Goal: Information Seeking & Learning: Learn about a topic

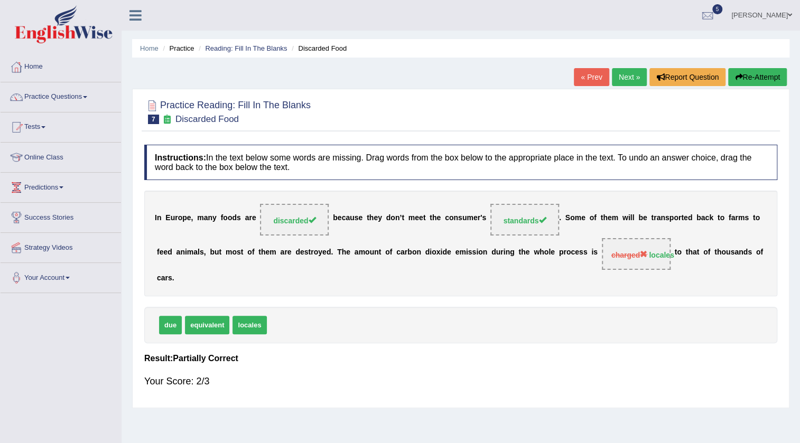
click at [622, 79] on link "Next »" at bounding box center [629, 77] width 35 height 18
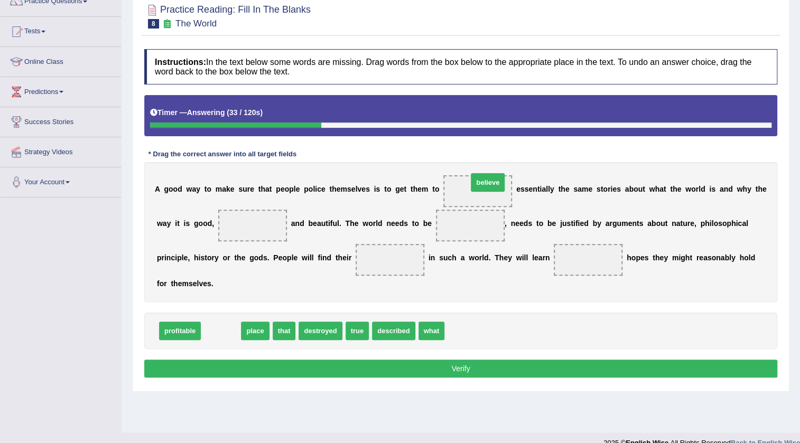
drag, startPoint x: 218, startPoint y: 332, endPoint x: 485, endPoint y: 185, distance: 304.9
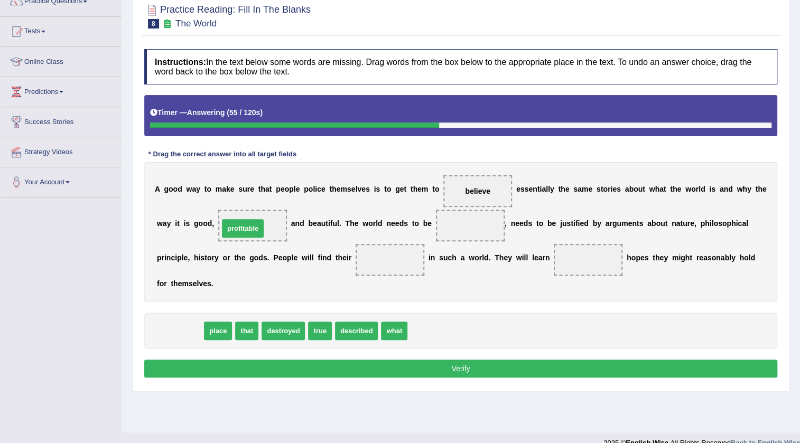
drag, startPoint x: 184, startPoint y: 318, endPoint x: 236, endPoint y: 225, distance: 106.0
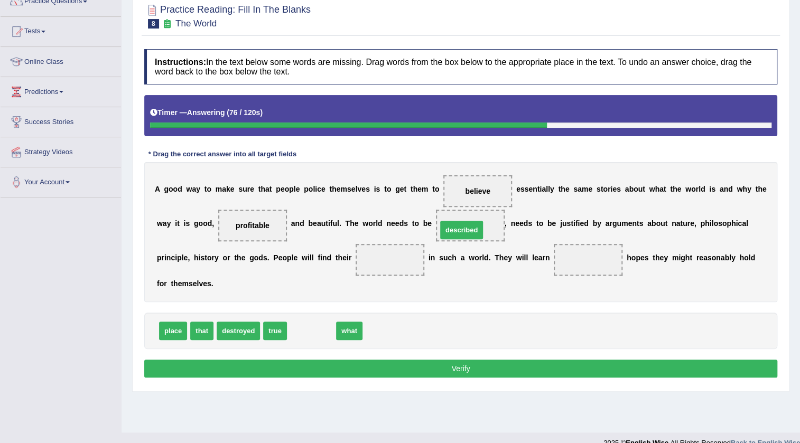
drag, startPoint x: 304, startPoint y: 327, endPoint x: 454, endPoint y: 226, distance: 180.9
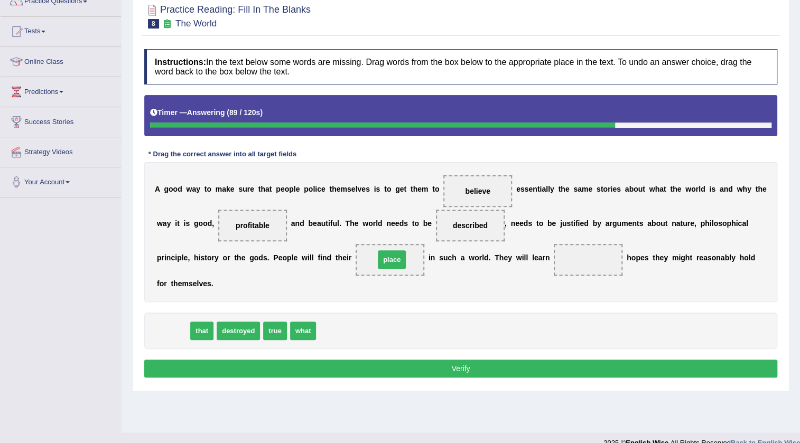
drag, startPoint x: 165, startPoint y: 331, endPoint x: 384, endPoint y: 259, distance: 230.1
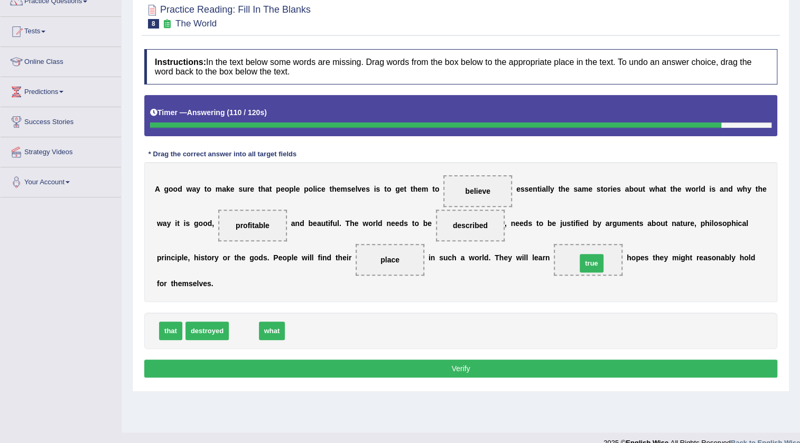
drag, startPoint x: 245, startPoint y: 329, endPoint x: 593, endPoint y: 262, distance: 354.2
click at [528, 365] on button "Verify" at bounding box center [460, 369] width 633 height 18
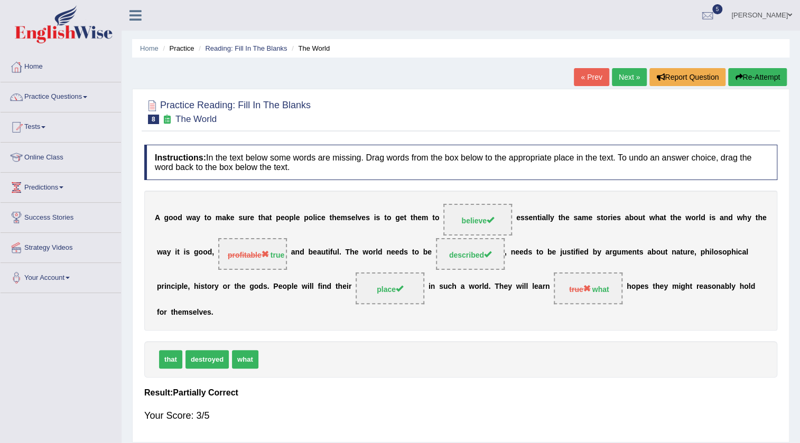
click at [615, 80] on link "Next »" at bounding box center [629, 77] width 35 height 18
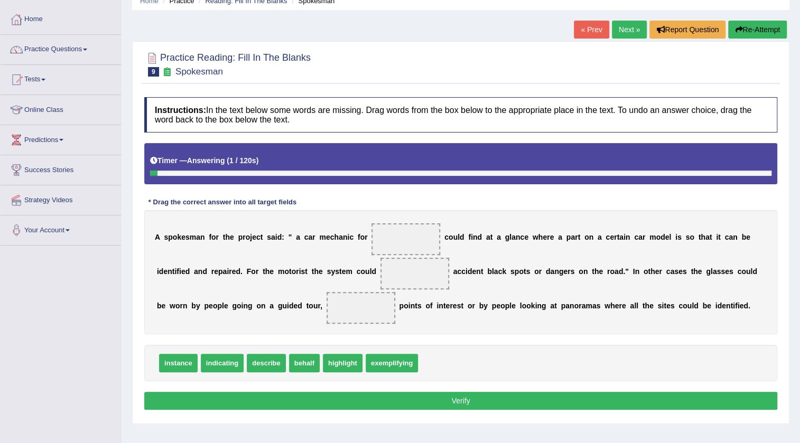
scroll to position [48, 0]
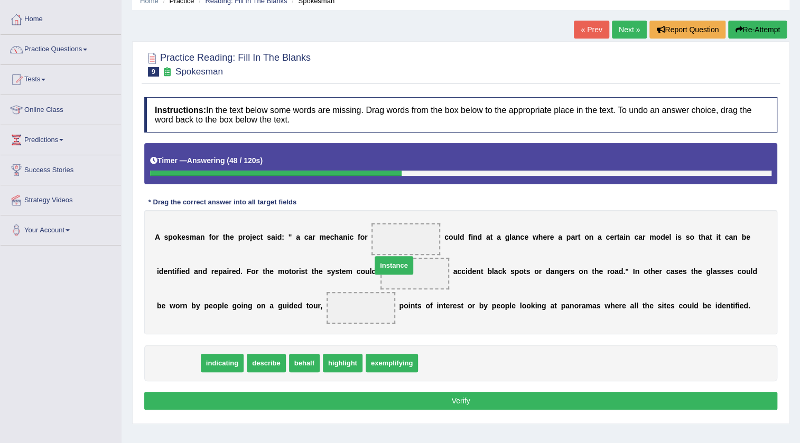
drag, startPoint x: 186, startPoint y: 361, endPoint x: 424, endPoint y: 245, distance: 265.2
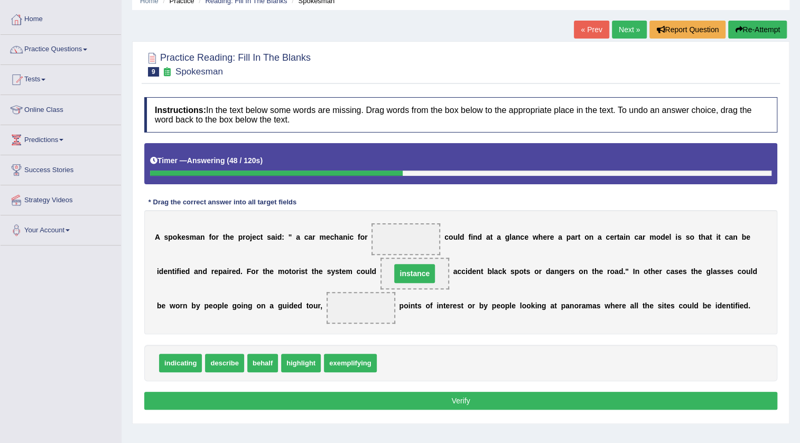
drag, startPoint x: 431, startPoint y: 237, endPoint x: 439, endPoint y: 258, distance: 22.4
click at [437, 235] on span at bounding box center [405, 240] width 69 height 32
drag, startPoint x: 426, startPoint y: 275, endPoint x: 423, endPoint y: 233, distance: 42.9
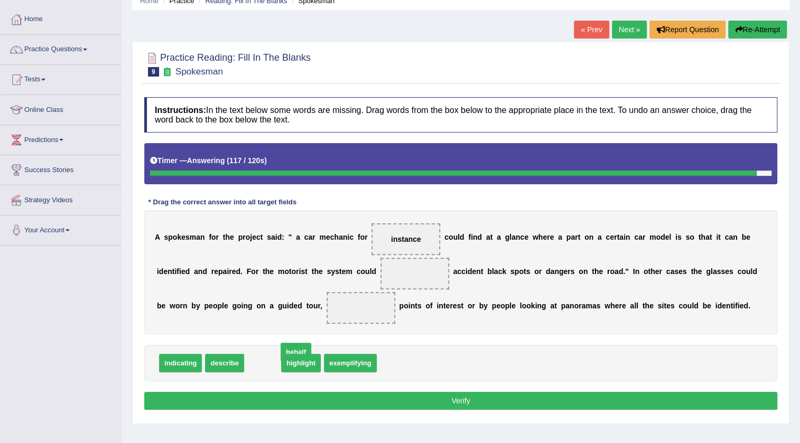
drag, startPoint x: 253, startPoint y: 365, endPoint x: 286, endPoint y: 353, distance: 35.3
drag, startPoint x: 274, startPoint y: 358, endPoint x: 368, endPoint y: 306, distance: 106.7
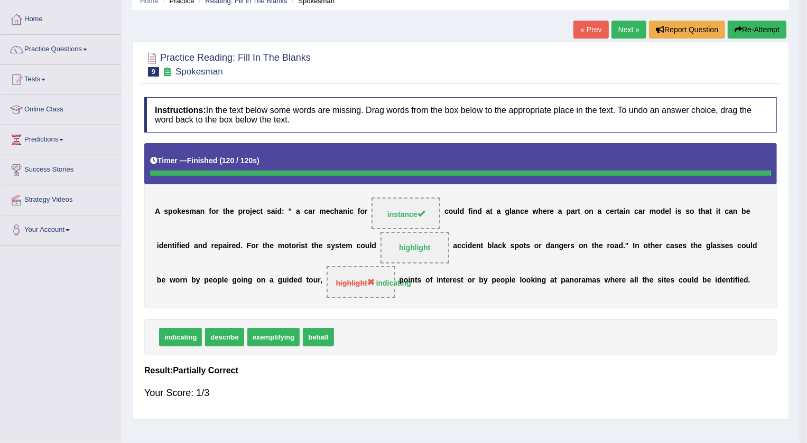
drag, startPoint x: 217, startPoint y: 361, endPoint x: 472, endPoint y: 287, distance: 265.9
click at [472, 262] on body "Toggle navigation Home Practice Questions Speaking Practice Read Aloud Repeat S…" at bounding box center [403, 173] width 807 height 443
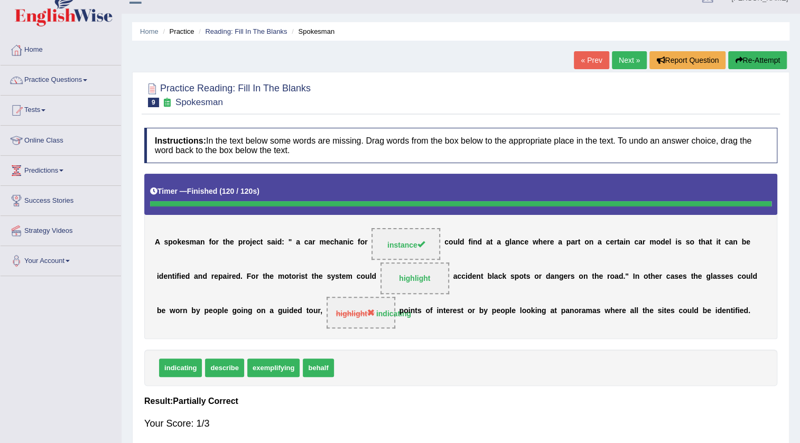
scroll to position [0, 0]
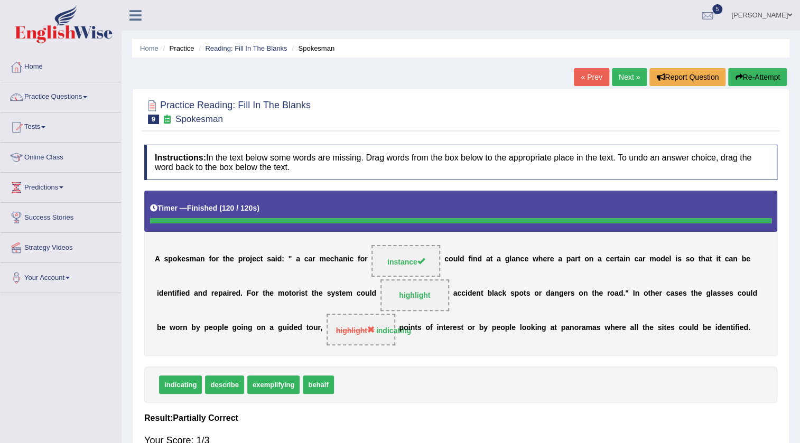
click at [628, 79] on link "Next »" at bounding box center [629, 77] width 35 height 18
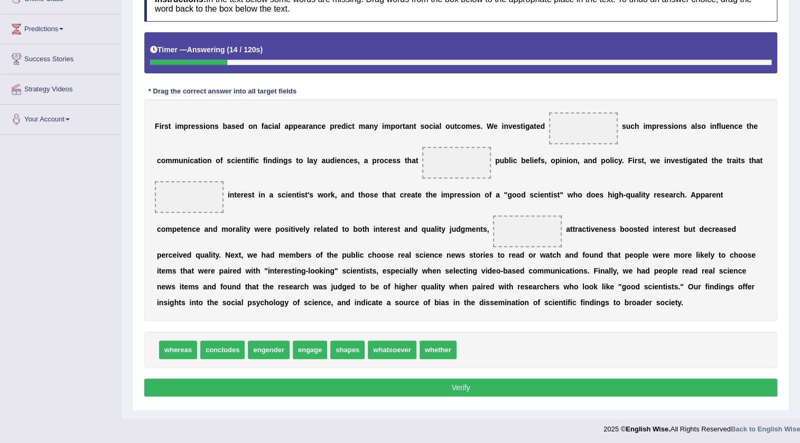
scroll to position [160, 0]
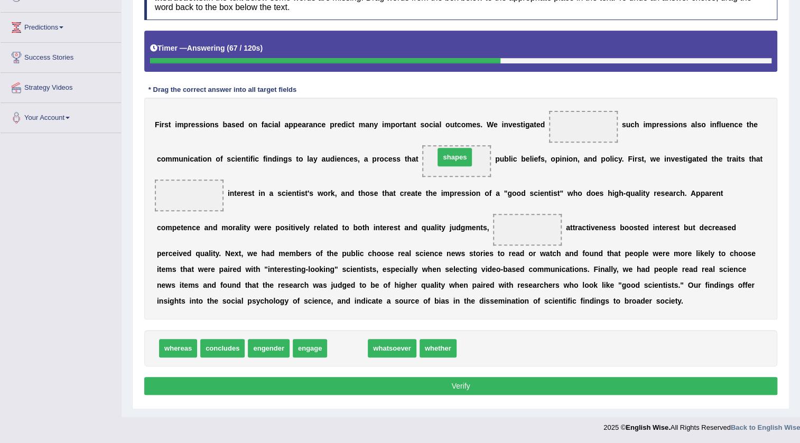
drag, startPoint x: 348, startPoint y: 346, endPoint x: 455, endPoint y: 155, distance: 219.3
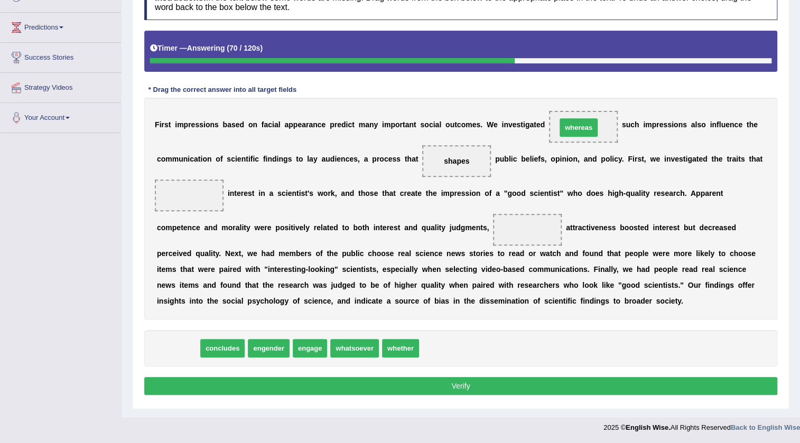
drag, startPoint x: 175, startPoint y: 349, endPoint x: 577, endPoint y: 129, distance: 457.8
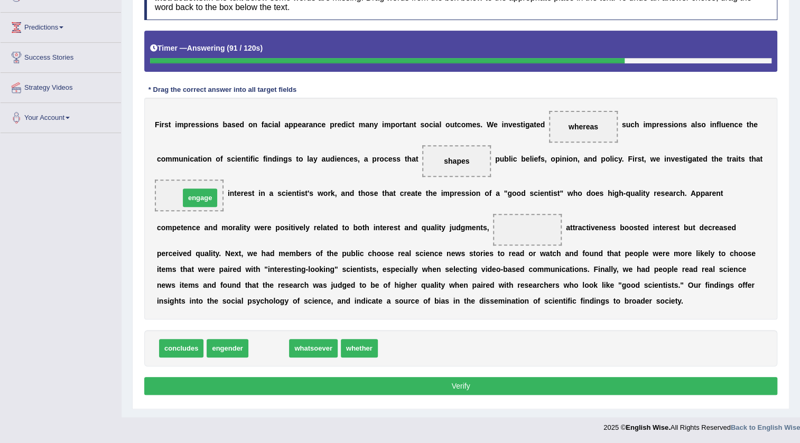
drag, startPoint x: 254, startPoint y: 315, endPoint x: 199, endPoint y: 199, distance: 128.6
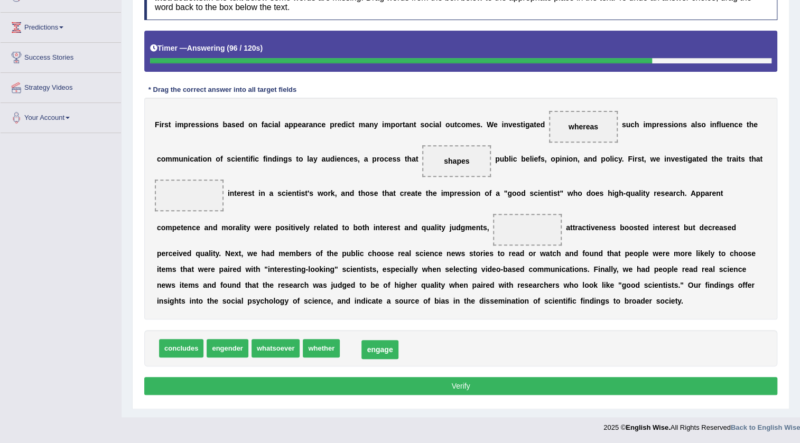
drag, startPoint x: 183, startPoint y: 197, endPoint x: 374, endPoint y: 351, distance: 245.3
drag, startPoint x: 315, startPoint y: 352, endPoint x: 214, endPoint y: 203, distance: 180.3
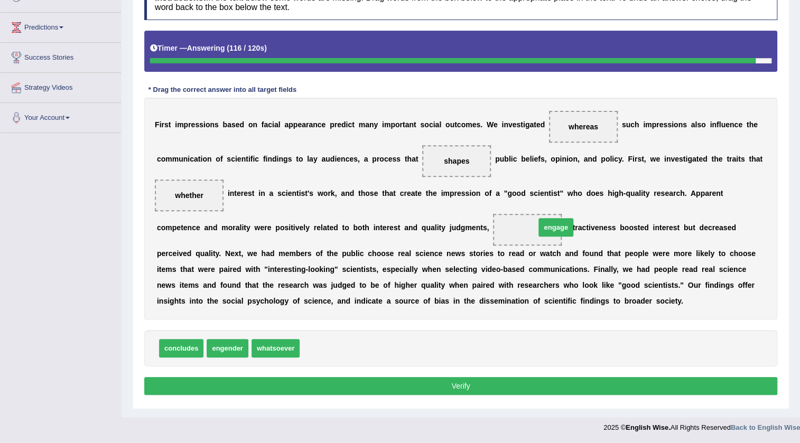
drag, startPoint x: 319, startPoint y: 348, endPoint x: 555, endPoint y: 227, distance: 265.2
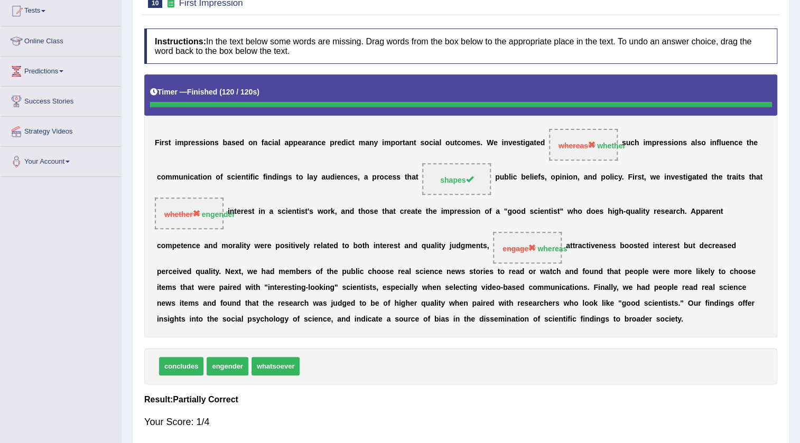
scroll to position [0, 0]
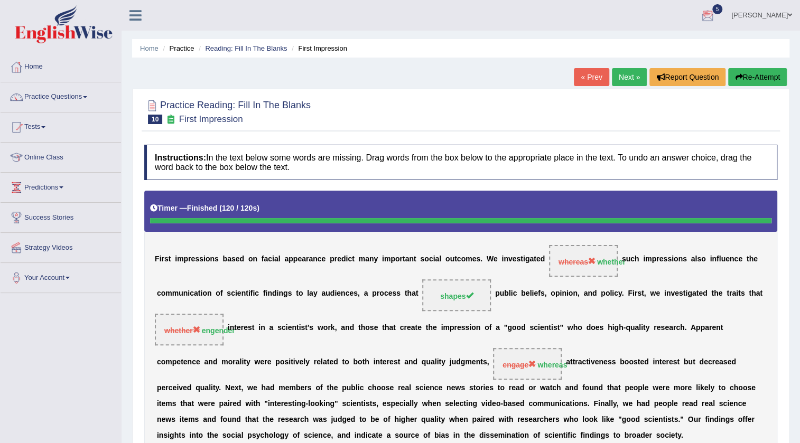
click at [624, 79] on link "Next »" at bounding box center [629, 77] width 35 height 18
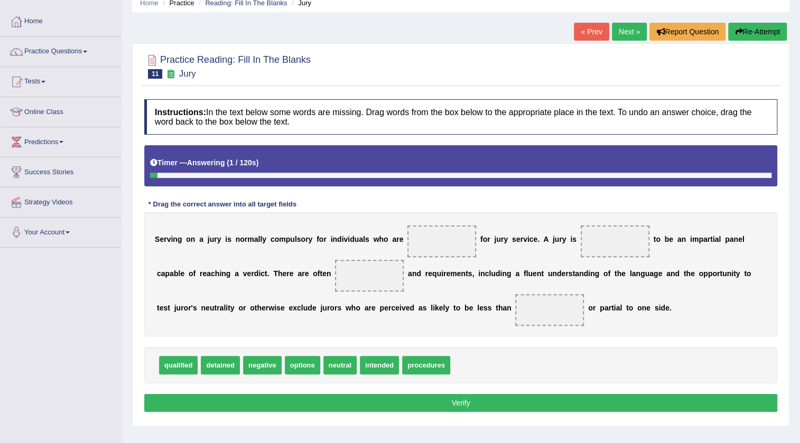
scroll to position [111, 0]
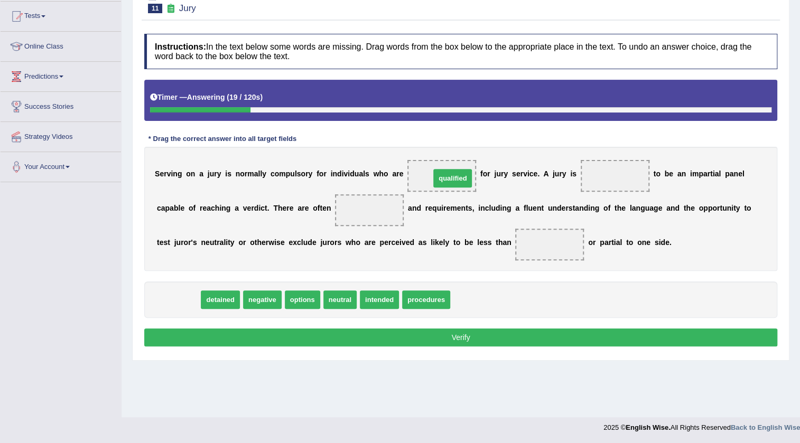
drag, startPoint x: 175, startPoint y: 300, endPoint x: 450, endPoint y: 180, distance: 299.8
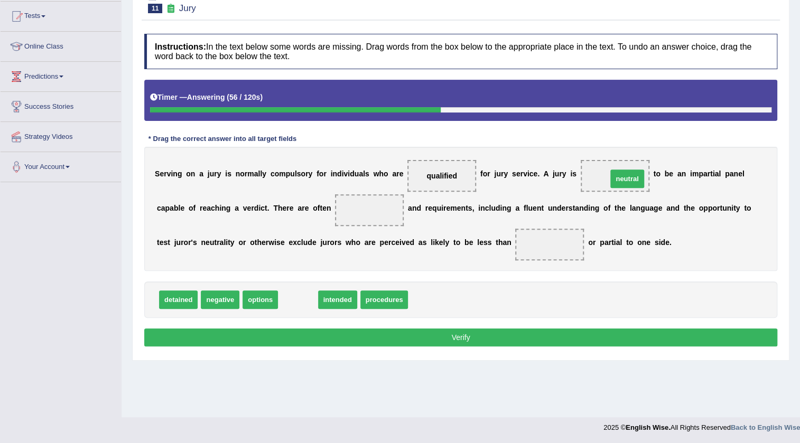
drag, startPoint x: 299, startPoint y: 300, endPoint x: 628, endPoint y: 180, distance: 350.6
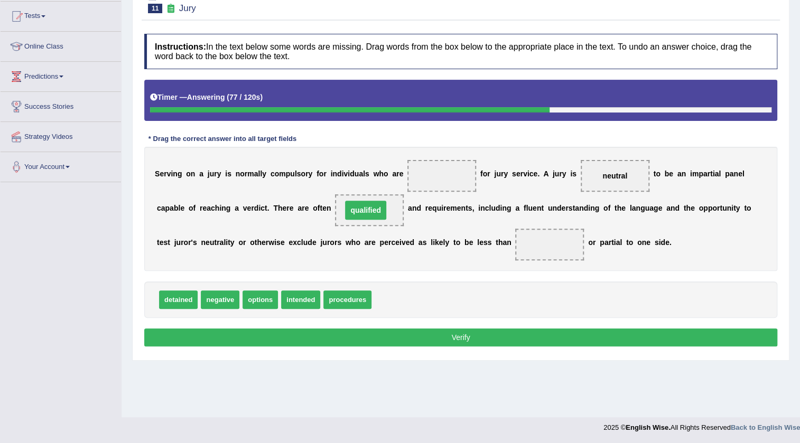
drag, startPoint x: 451, startPoint y: 174, endPoint x: 375, endPoint y: 208, distance: 83.3
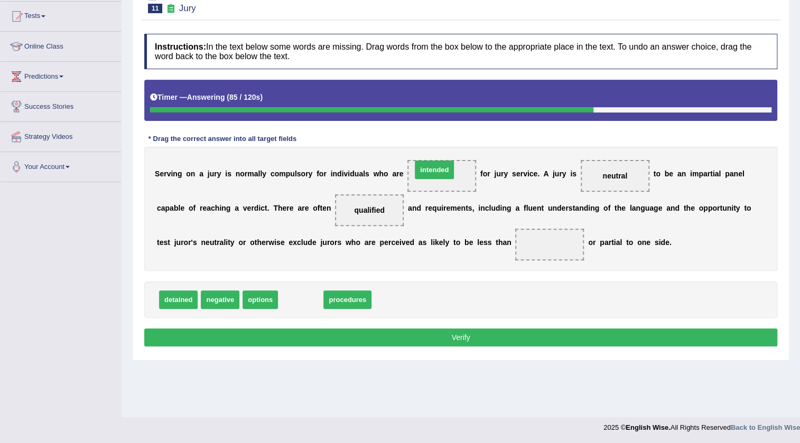
drag, startPoint x: 306, startPoint y: 301, endPoint x: 440, endPoint y: 170, distance: 186.8
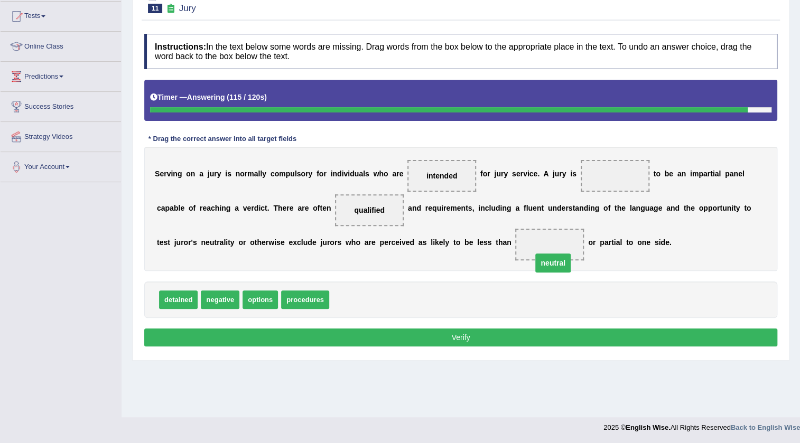
drag, startPoint x: 606, startPoint y: 173, endPoint x: 544, endPoint y: 260, distance: 106.9
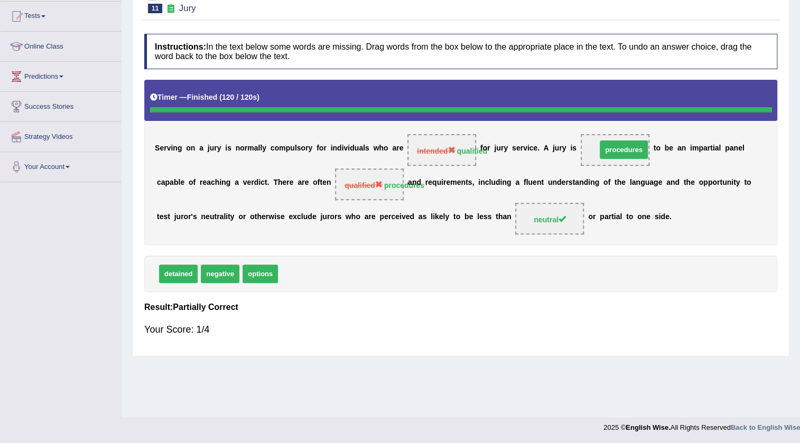
drag, startPoint x: 442, startPoint y: 268, endPoint x: 615, endPoint y: 178, distance: 195.0
click at [615, 178] on div "Instructions: In the text below some words are missing. Drag words from the box…" at bounding box center [461, 190] width 638 height 322
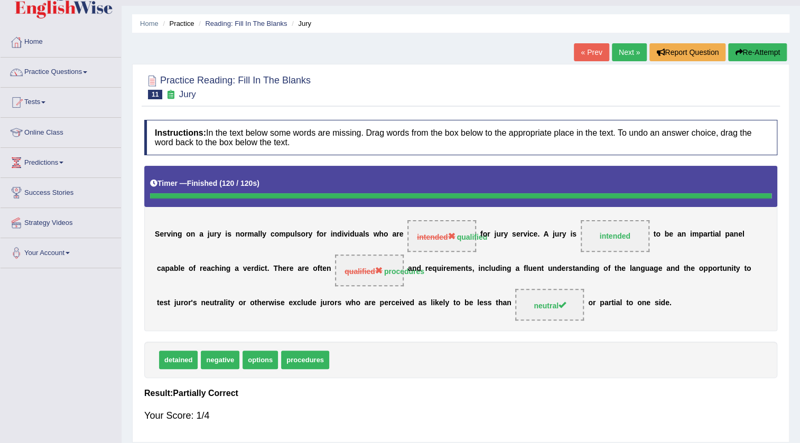
scroll to position [48, 0]
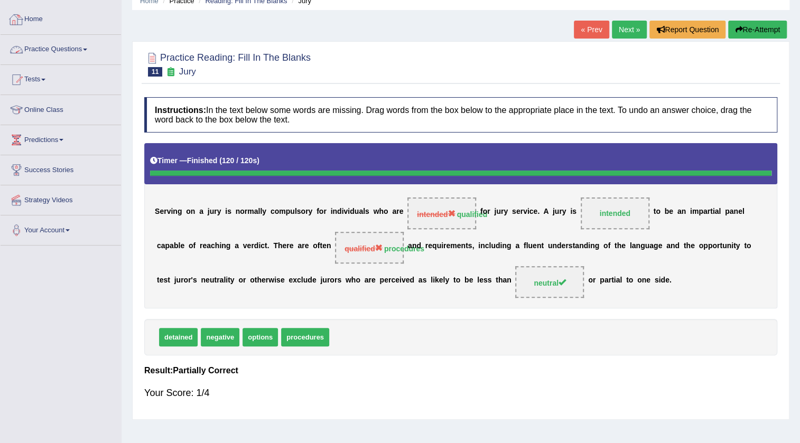
click at [79, 45] on link "Practice Questions" at bounding box center [61, 48] width 120 height 26
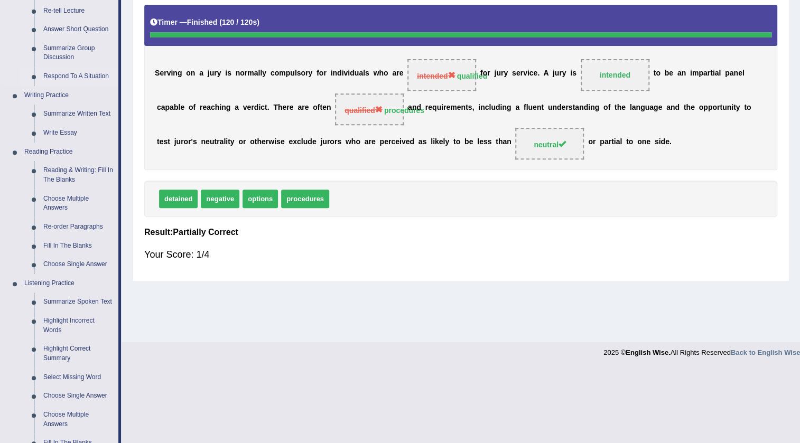
scroll to position [192, 0]
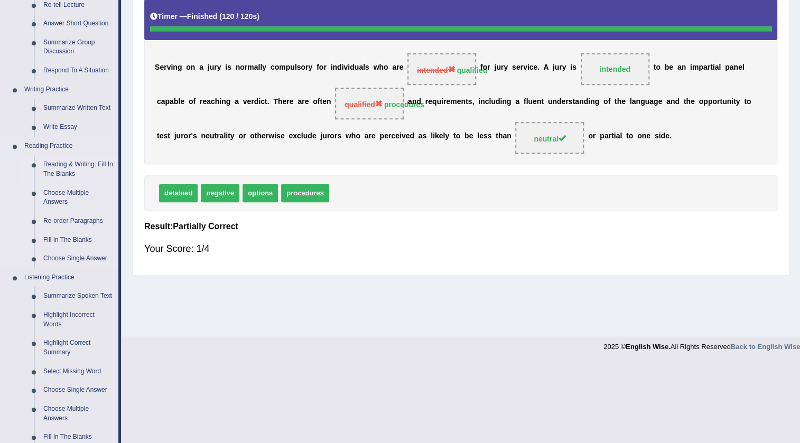
click at [59, 163] on link "Reading & Writing: Fill In The Blanks" at bounding box center [79, 169] width 80 height 28
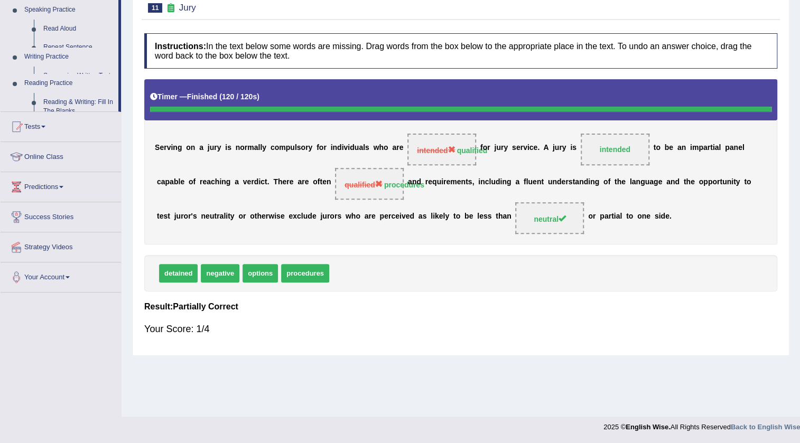
scroll to position [111, 0]
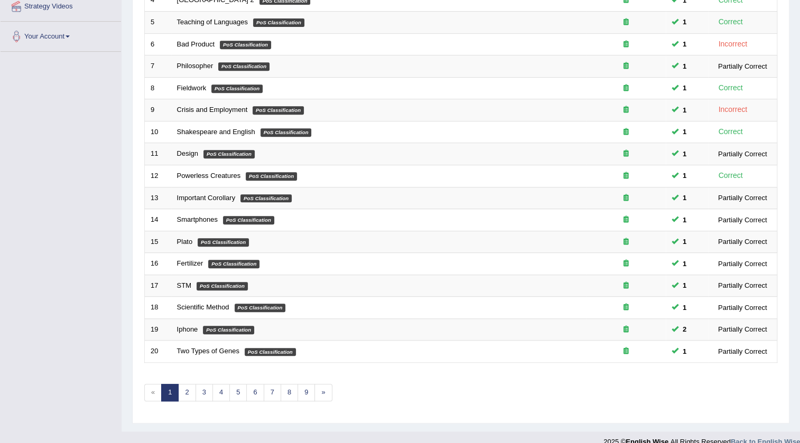
scroll to position [255, 0]
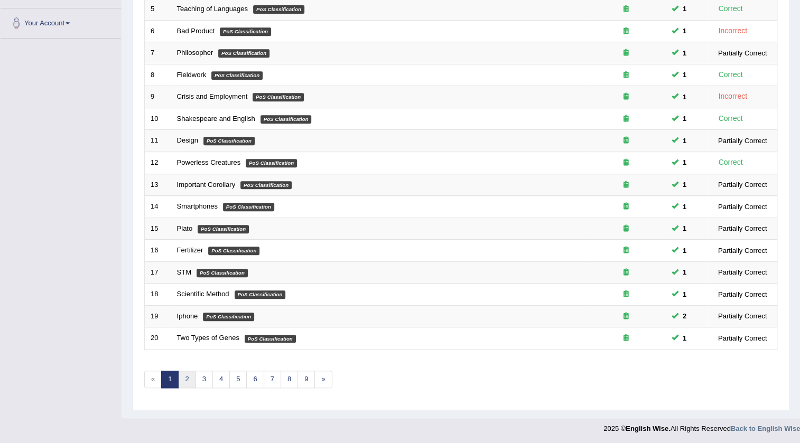
click at [188, 373] on link "2" at bounding box center [186, 379] width 17 height 17
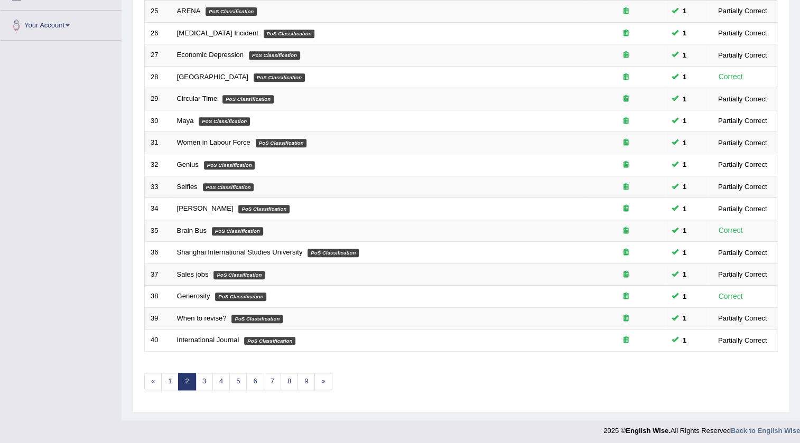
scroll to position [255, 0]
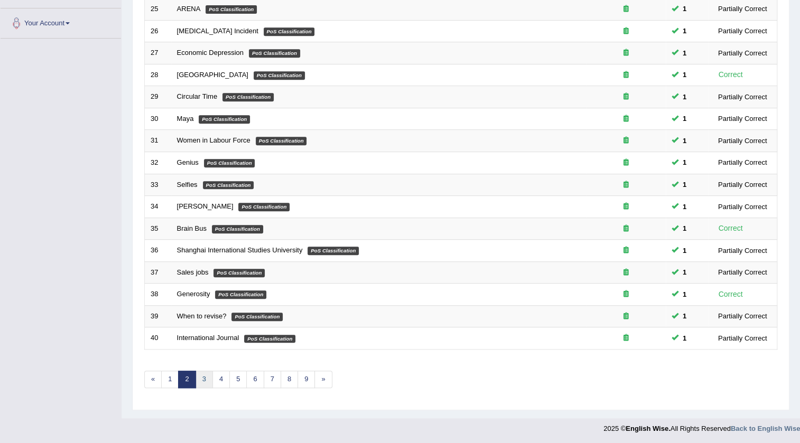
click at [200, 382] on link "3" at bounding box center [204, 379] width 17 height 17
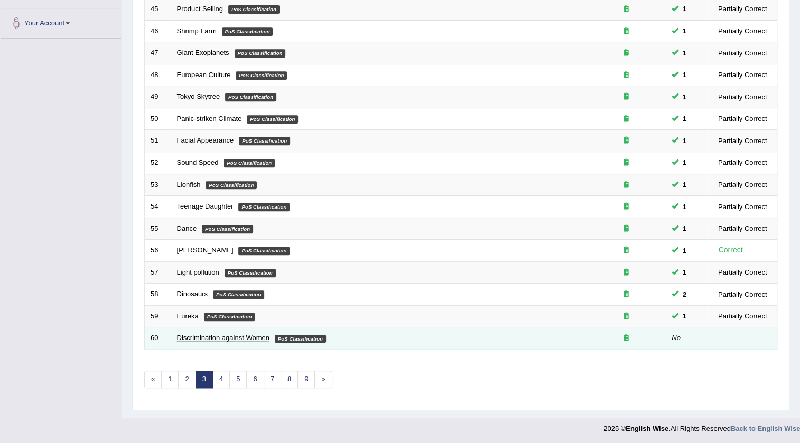
click at [235, 340] on link "Discrimination against Women" at bounding box center [223, 338] width 92 height 8
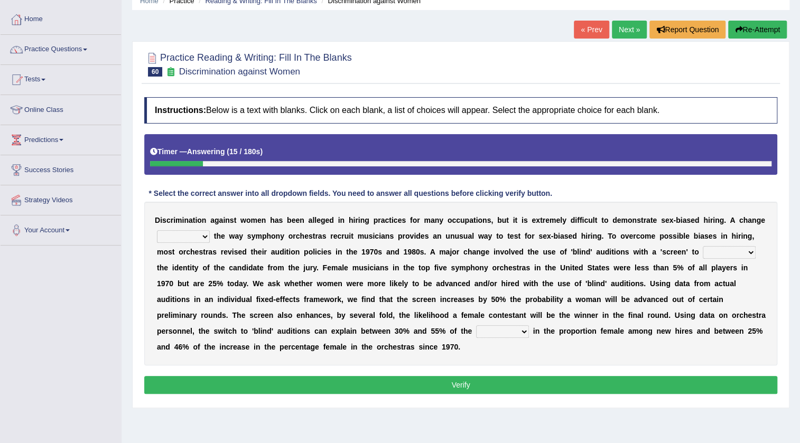
click at [199, 237] on select "around beyond in by" at bounding box center [183, 236] width 53 height 13
select select "by"
click at [157, 230] on select "around beyond in by" at bounding box center [183, 236] width 53 height 13
click at [748, 248] on select "conceal contain cancel check" at bounding box center [729, 252] width 53 height 13
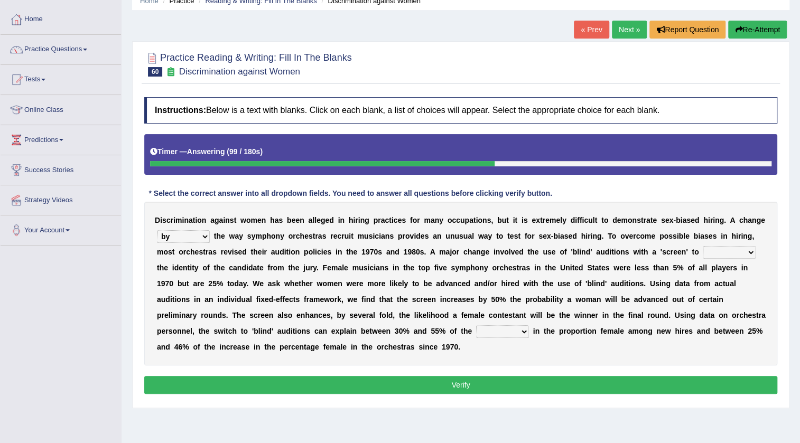
select select "check"
click at [703, 246] on select "conceal contain cancel check" at bounding box center [729, 252] width 53 height 13
click at [521, 333] on select "decrease number increase amount" at bounding box center [502, 332] width 53 height 13
select select "increase"
click at [476, 326] on select "decrease number increase amount" at bounding box center [502, 332] width 53 height 13
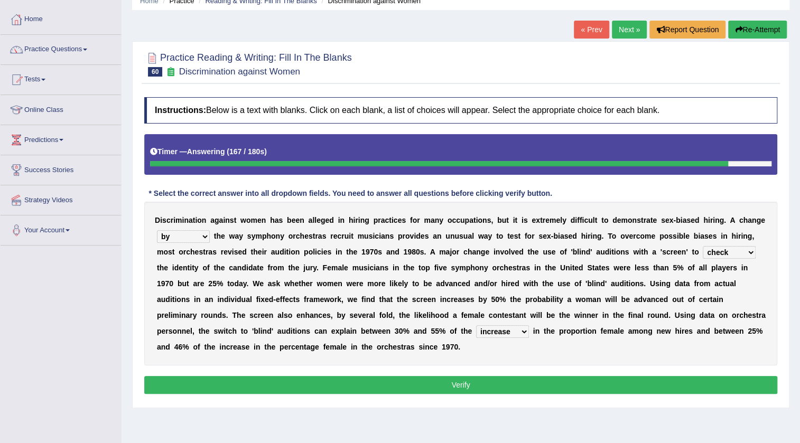
click at [555, 384] on button "Verify" at bounding box center [460, 385] width 633 height 18
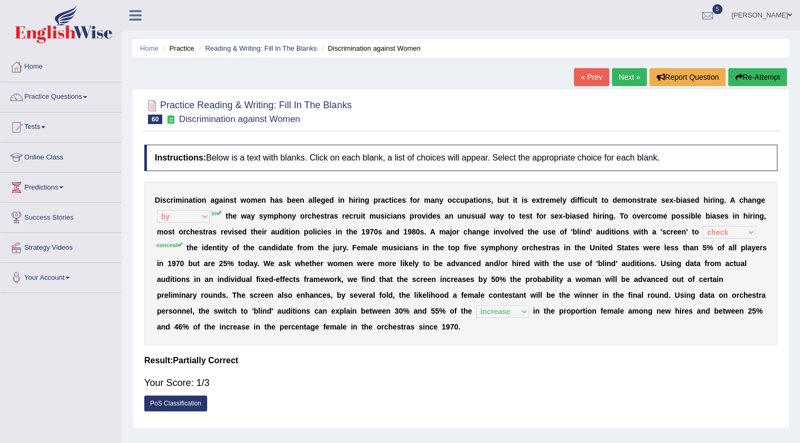
click at [626, 74] on link "Next »" at bounding box center [629, 77] width 35 height 18
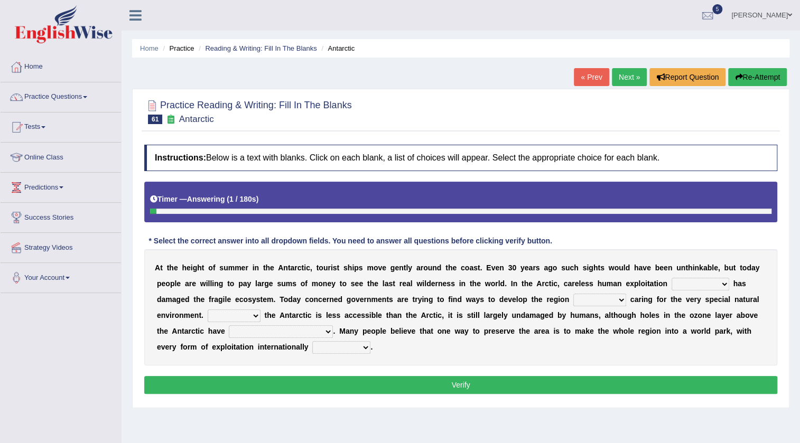
click at [730, 280] on b at bounding box center [731, 284] width 4 height 8
click at [722, 281] on select "in the future ever before on one side in the past" at bounding box center [701, 284] width 58 height 13
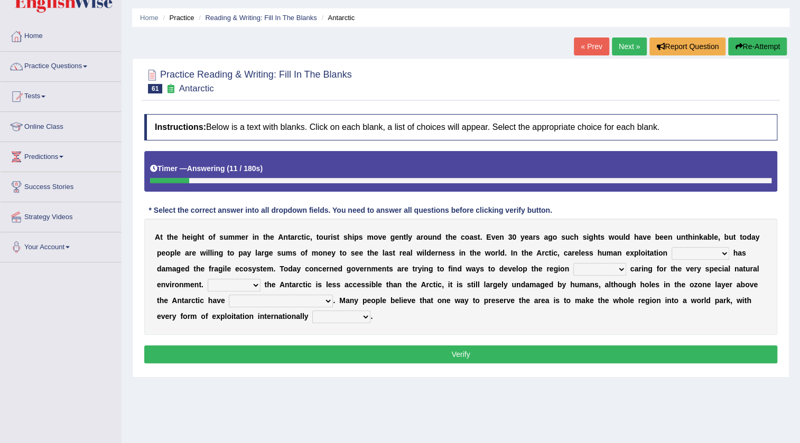
scroll to position [48, 0]
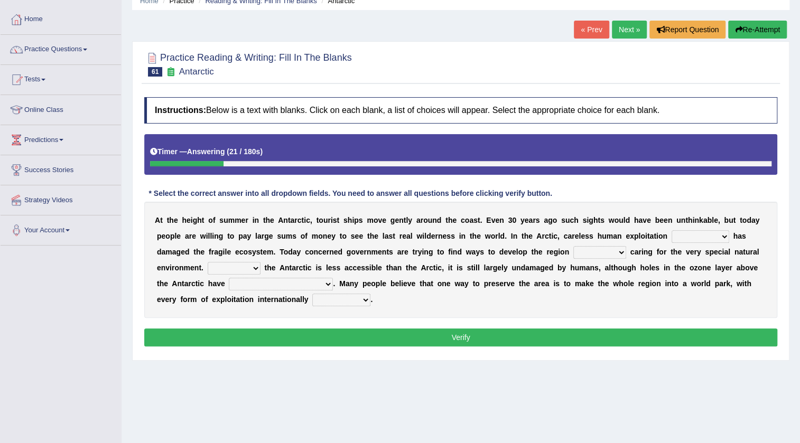
click at [717, 236] on select "in the future ever before on one side in the past" at bounding box center [701, 236] width 58 height 13
select select "ever before"
click at [672, 230] on select "in the future ever before on one side in the past" at bounding box center [701, 236] width 58 height 13
click at [618, 250] on select "while whereas even though" at bounding box center [599, 252] width 53 height 13
select select "while"
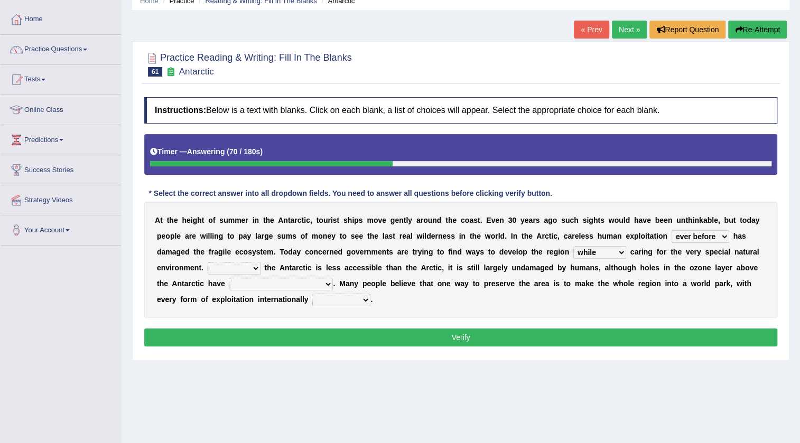
click at [573, 246] on select "while whereas even though" at bounding box center [599, 252] width 53 height 13
click at [243, 275] on div "A t t h e h e i g h t o f s u m m e r i n t h e A n t a r c t i c , t o u r i s…" at bounding box center [460, 260] width 633 height 116
click at [244, 273] on select "Because Whether Unless Besides" at bounding box center [234, 268] width 53 height 13
click at [341, 363] on div "Home Practice Reading & Writing: Fill In The Blanks Antarctic « Prev Next » Rep…" at bounding box center [461, 216] width 678 height 528
click at [252, 265] on select "Because Whether Unless Besides" at bounding box center [234, 268] width 53 height 13
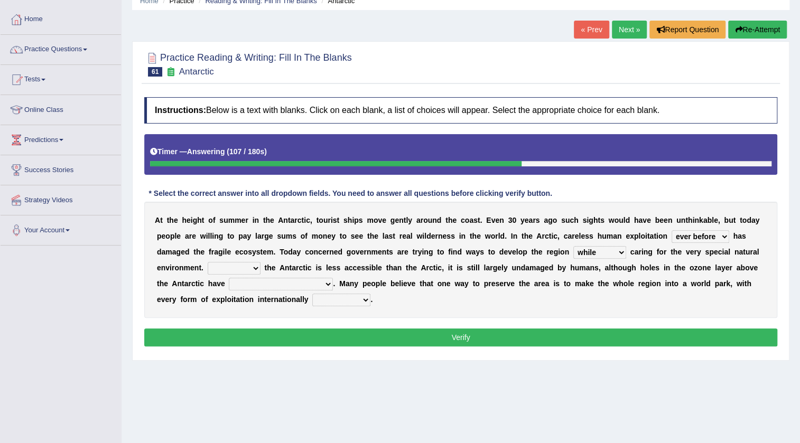
select select "Because"
click at [208, 262] on select "Because Whether Unless Besides" at bounding box center [234, 268] width 53 height 13
click at [306, 281] on select "yet discovered ever discovered already been discovered already been discovering" at bounding box center [281, 284] width 104 height 13
select select "yet discovered"
click at [229, 278] on select "yet discovered ever discovered already been discovered already been discovering" at bounding box center [281, 284] width 104 height 13
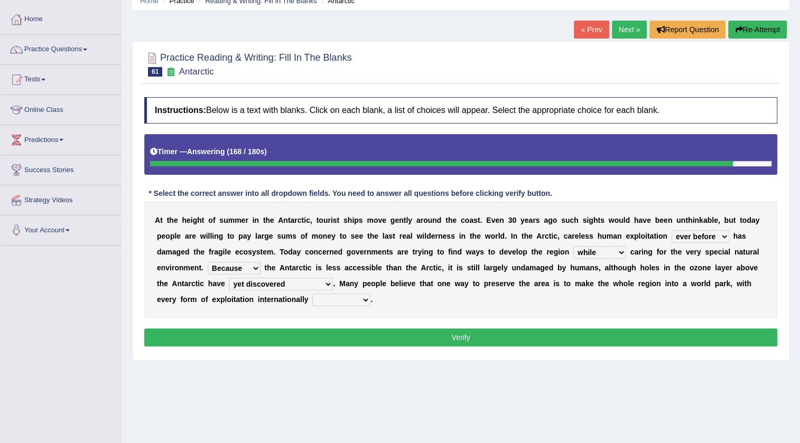
click at [354, 302] on select "expanded spanned banned transformed" at bounding box center [341, 300] width 58 height 13
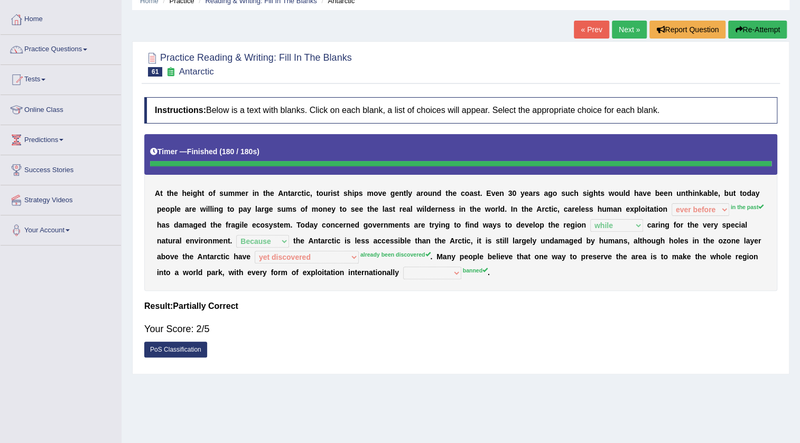
click at [633, 31] on link "Next »" at bounding box center [629, 30] width 35 height 18
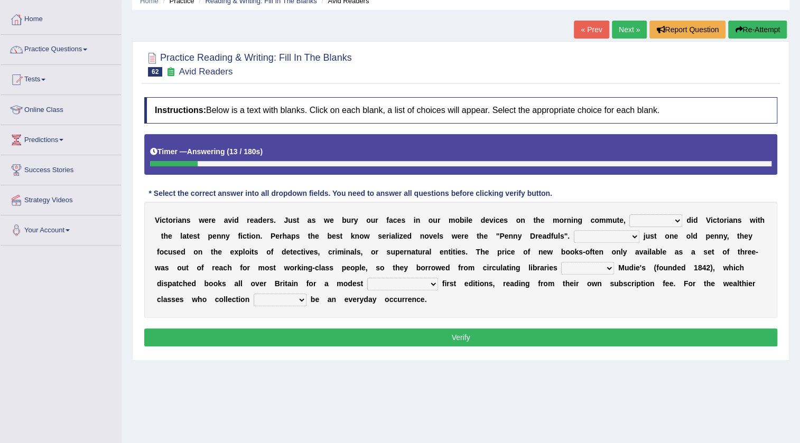
click at [663, 220] on select "either so too neither whether" at bounding box center [655, 221] width 53 height 13
select select "so too"
click at [629, 215] on select "either so too neither whether" at bounding box center [655, 221] width 53 height 13
click at [621, 240] on select "Costed Having costed Costing Cost" at bounding box center [607, 236] width 66 height 13
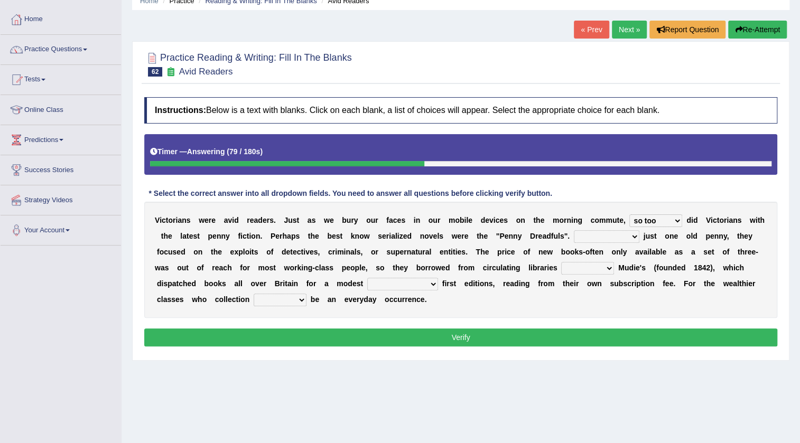
select select "Costed"
click at [574, 230] on select "Costed Having costed Costing Cost" at bounding box center [607, 236] width 66 height 13
click at [594, 272] on select "such as other than that is as to" at bounding box center [587, 268] width 53 height 13
select select "such as"
click at [561, 262] on select "such as other than that is as to" at bounding box center [587, 268] width 53 height 13
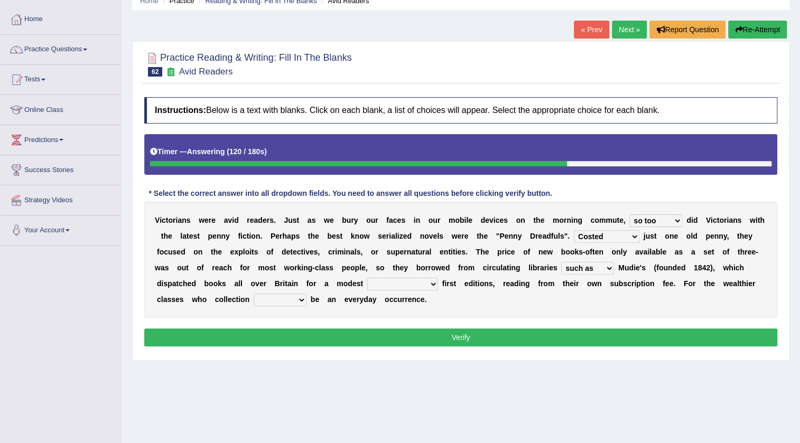
click at [418, 283] on select "could afford afford having afforded affording" at bounding box center [402, 284] width 71 height 13
click at [514, 311] on div "V i c t o r i a n s w e r e a v i d r e a d e r s . J u s t a s w e b u r y o u…" at bounding box center [460, 260] width 633 height 116
click at [404, 283] on select "could afford afford having afforded affording" at bounding box center [402, 284] width 71 height 13
select select "afford"
click at [367, 278] on select "could afford afford having afforded affording" at bounding box center [402, 284] width 71 height 13
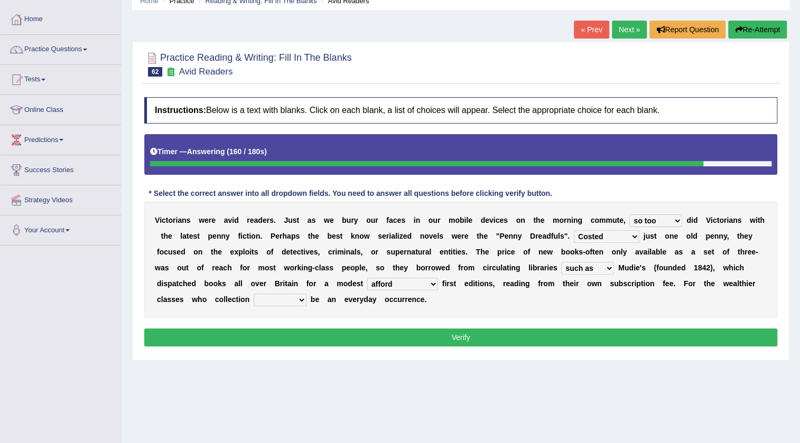
click at [283, 299] on select "would could should did" at bounding box center [280, 300] width 53 height 13
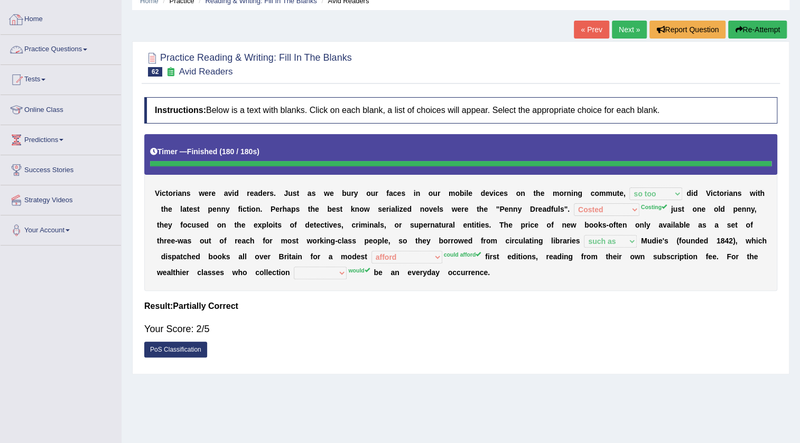
click at [69, 50] on link "Practice Questions" at bounding box center [61, 48] width 120 height 26
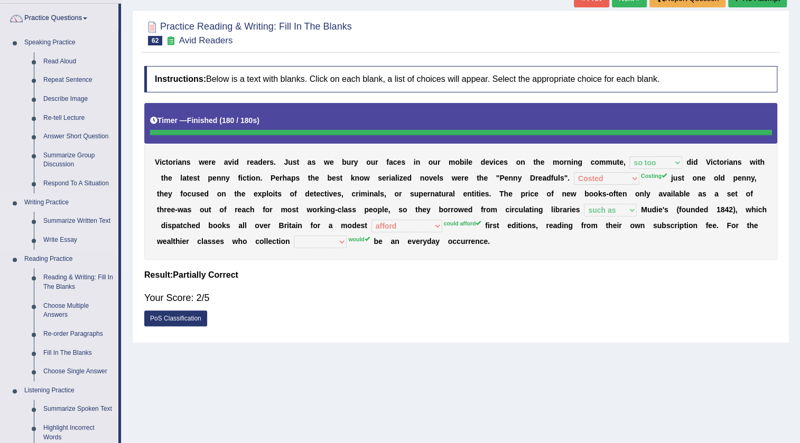
scroll to position [96, 0]
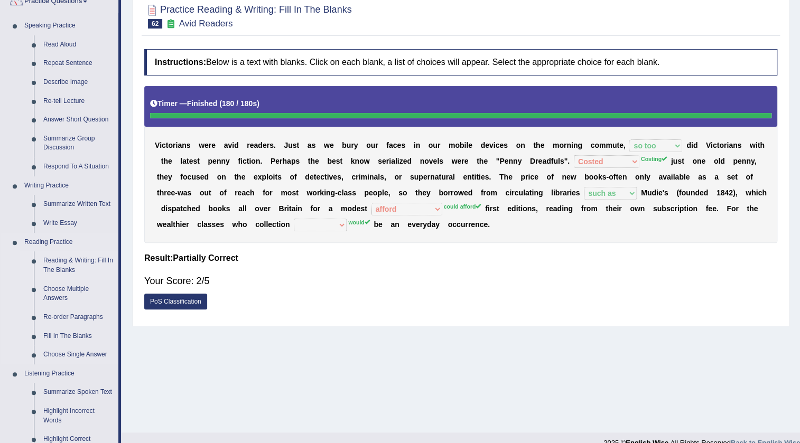
click at [58, 266] on link "Reading & Writing: Fill In The Blanks" at bounding box center [79, 266] width 80 height 28
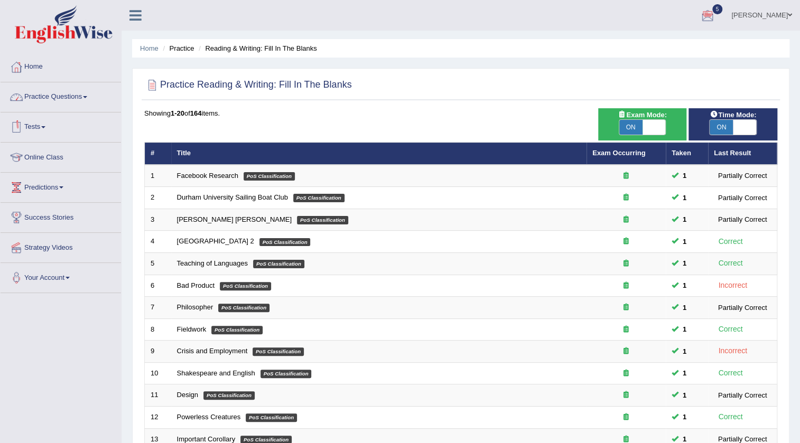
click at [44, 127] on link "Tests" at bounding box center [61, 126] width 120 height 26
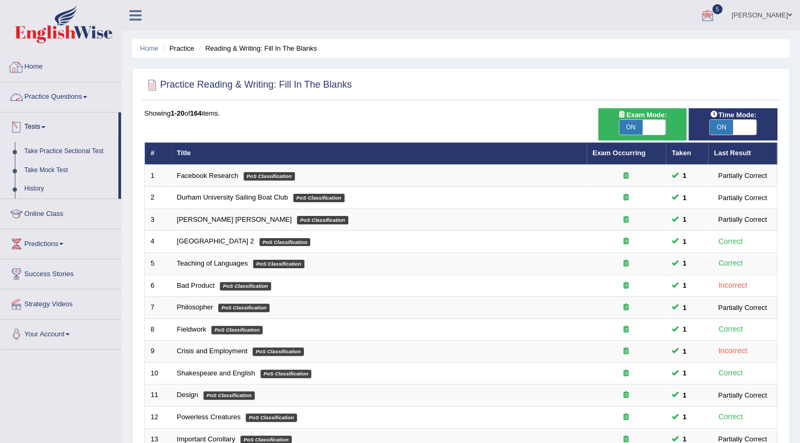
click at [57, 96] on link "Practice Questions" at bounding box center [61, 95] width 120 height 26
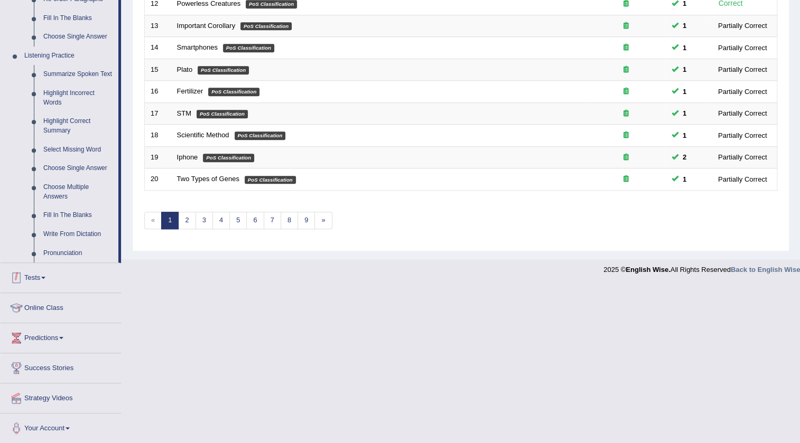
click at [41, 275] on link "Tests" at bounding box center [61, 276] width 120 height 26
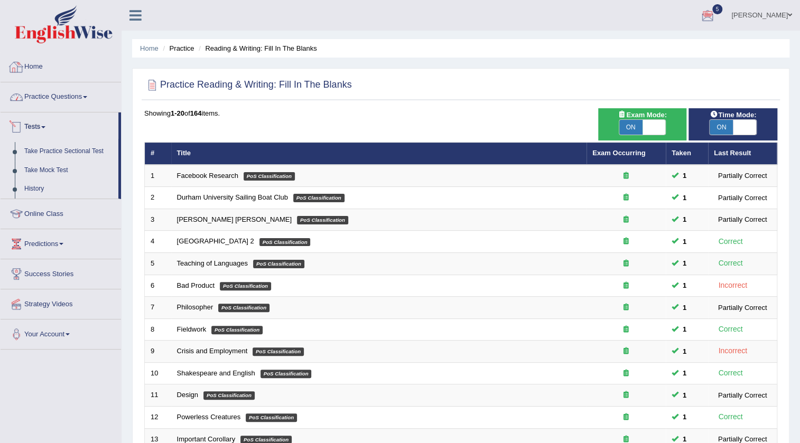
click at [37, 65] on link "Home" at bounding box center [61, 65] width 120 height 26
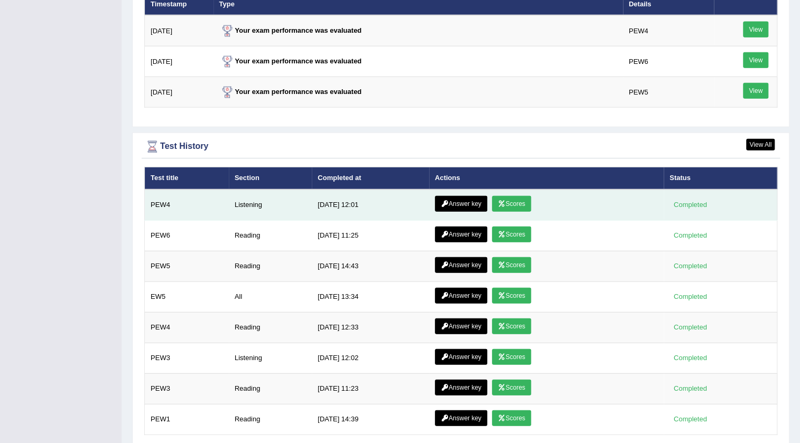
click at [504, 202] on link "Scores" at bounding box center [511, 204] width 39 height 16
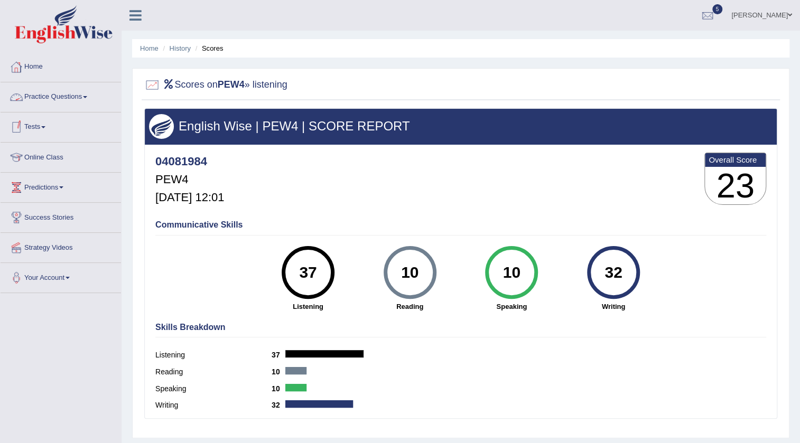
click at [54, 97] on link "Practice Questions" at bounding box center [61, 95] width 120 height 26
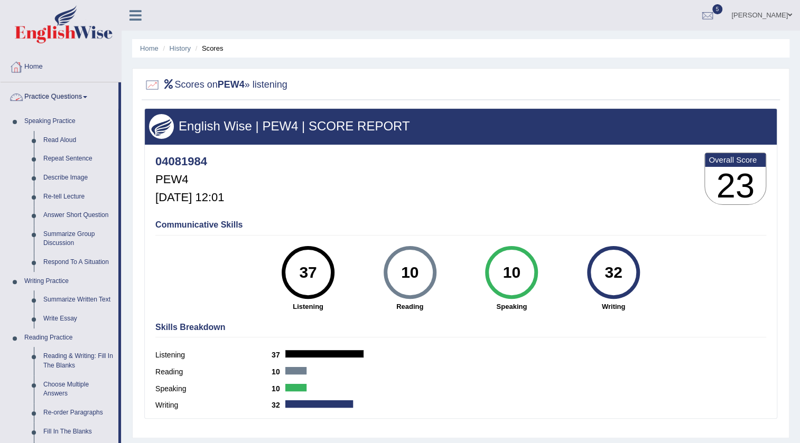
click at [41, 63] on link "Home" at bounding box center [61, 65] width 120 height 26
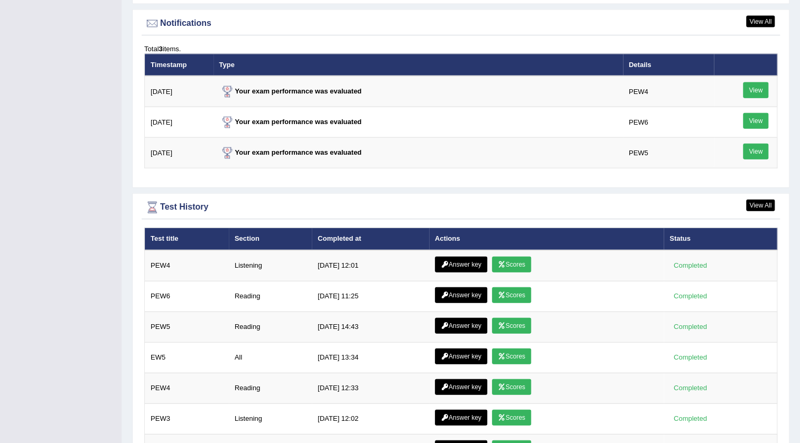
scroll to position [1384, 0]
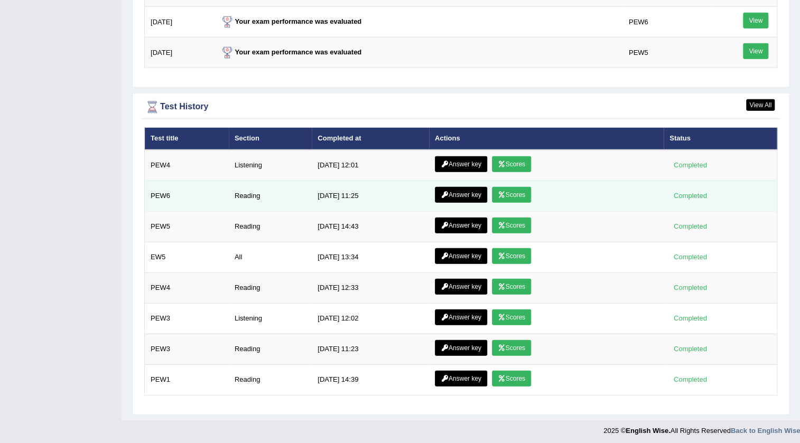
click at [507, 192] on link "Scores" at bounding box center [511, 195] width 39 height 16
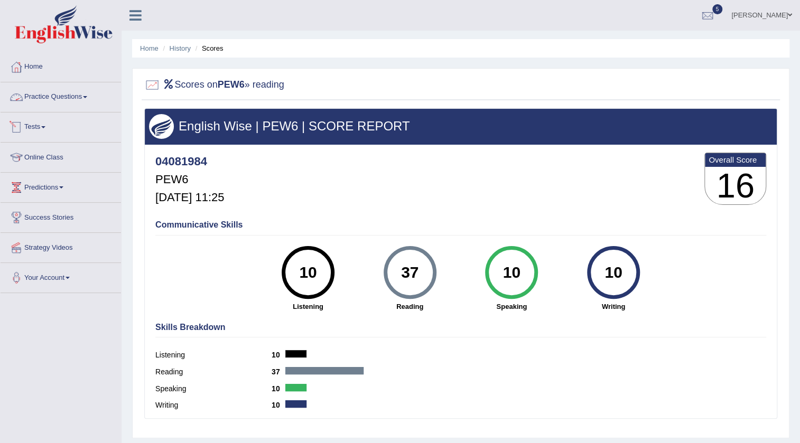
click at [79, 93] on link "Practice Questions" at bounding box center [61, 95] width 120 height 26
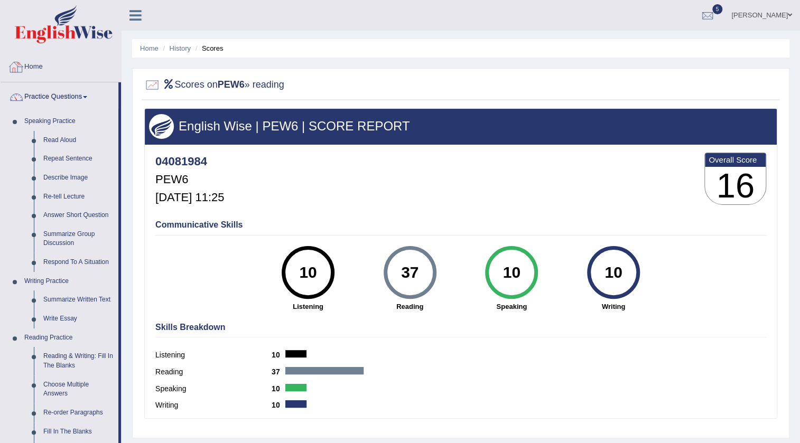
click at [34, 68] on link "Home" at bounding box center [61, 65] width 120 height 26
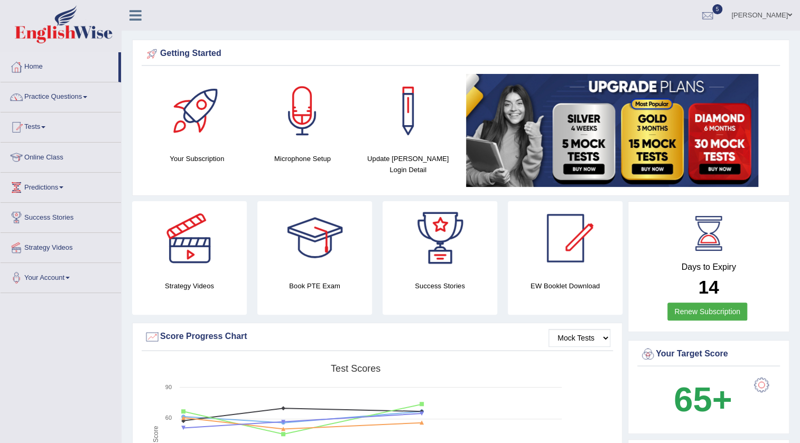
click at [70, 96] on link "Practice Questions" at bounding box center [61, 95] width 120 height 26
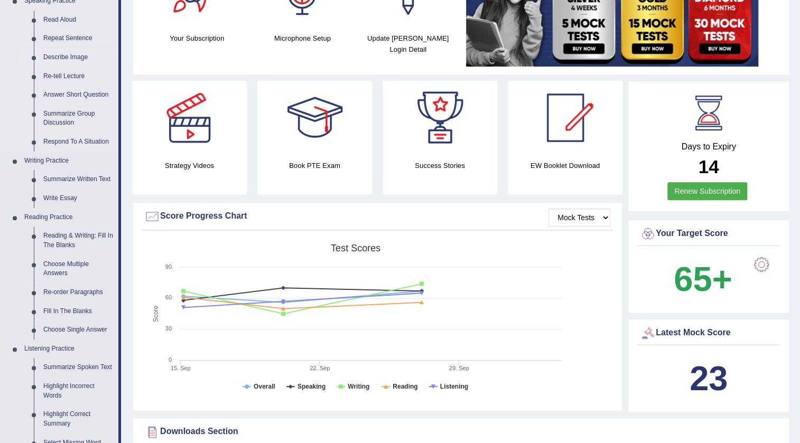
scroll to position [144, 0]
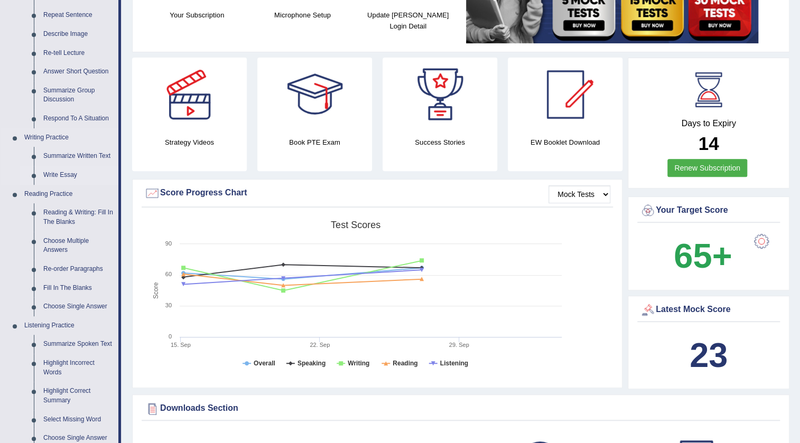
click at [71, 171] on link "Write Essay" at bounding box center [79, 175] width 80 height 19
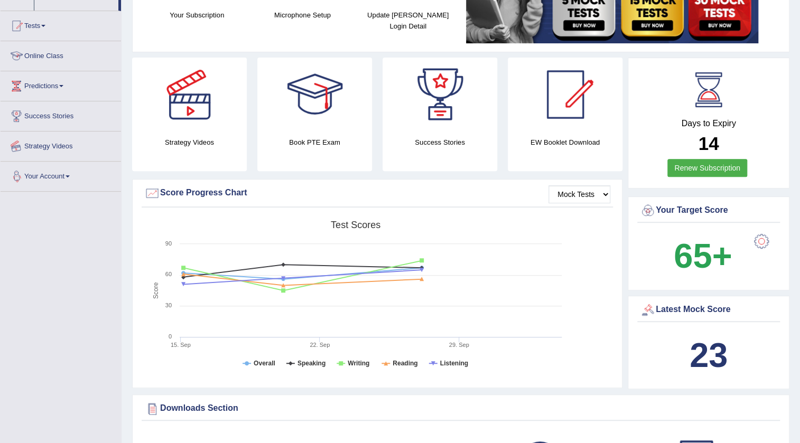
scroll to position [186, 0]
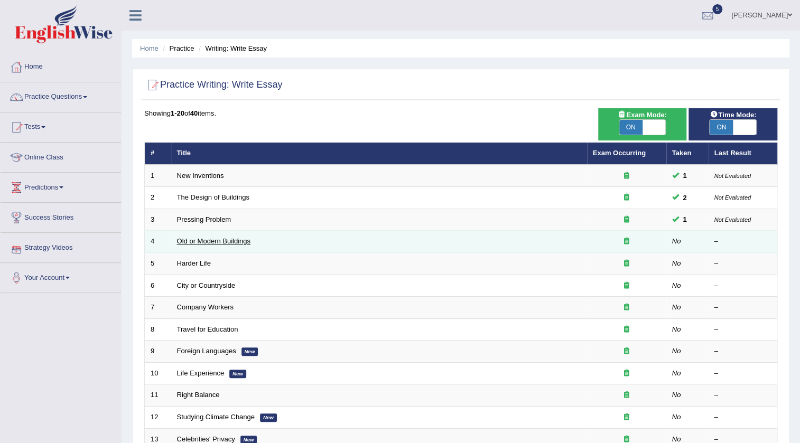
click at [240, 237] on link "Old or Modern Buildings" at bounding box center [213, 241] width 73 height 8
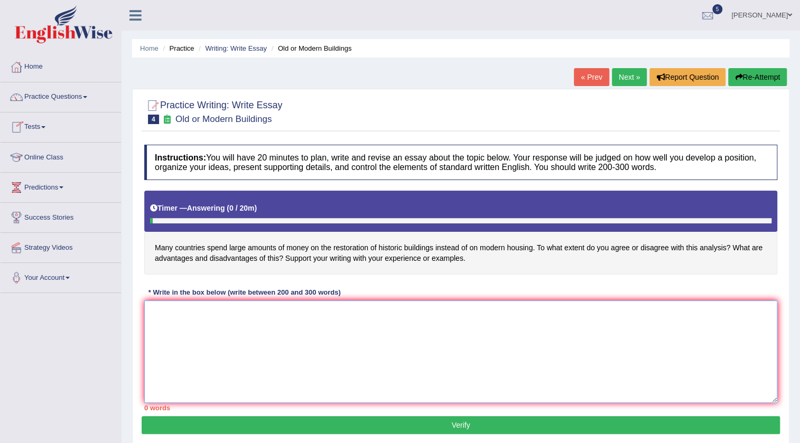
click at [164, 321] on textarea at bounding box center [460, 352] width 633 height 103
click at [458, 316] on textarea "The increasing influence of the restoration of historical building instead of o…" at bounding box center [460, 352] width 633 height 103
click at [497, 312] on textarea "The increasing influence of the restoration of historical building instead of o…" at bounding box center [460, 352] width 633 height 103
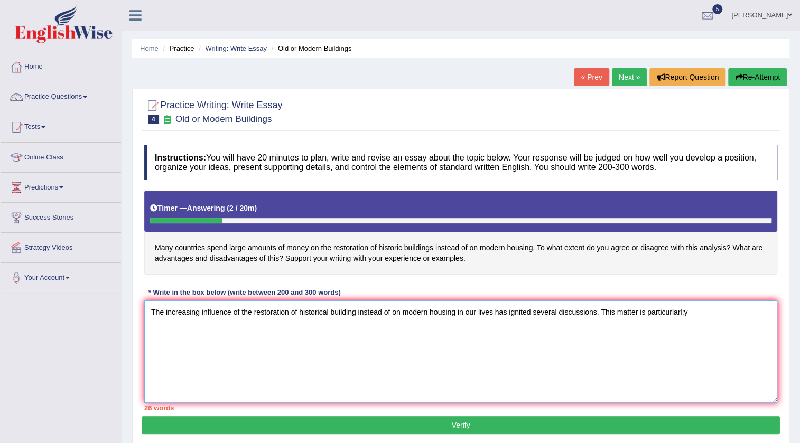
click at [692, 314] on textarea "The increasing influence of the restoration of historical building instead of o…" at bounding box center [460, 352] width 633 height 103
click at [672, 309] on textarea "The increasing influence of the restoration of historical building instead of o…" at bounding box center [460, 352] width 633 height 103
click at [676, 312] on textarea "The increasing influence of the restoration of historical building instead of o…" at bounding box center [460, 352] width 633 height 103
click at [351, 328] on textarea "The increasing influence of the restoration of historical building instead of o…" at bounding box center [460, 352] width 633 height 103
click at [378, 332] on textarea "The increasing influence of the restoration of historical building instead of o…" at bounding box center [460, 352] width 633 height 103
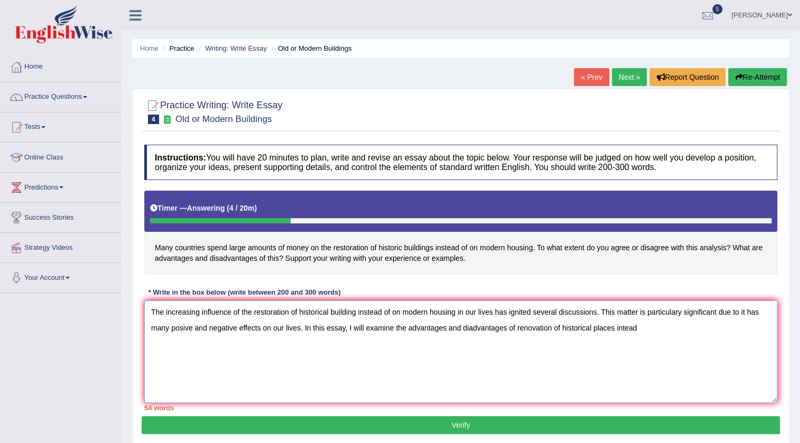
click at [623, 330] on textarea "The increasing influence of the restoration of historical building instead of o…" at bounding box center [460, 352] width 633 height 103
click at [652, 332] on textarea "The increasing influence of the restoration of historical building instead of o…" at bounding box center [460, 352] width 633 height 103
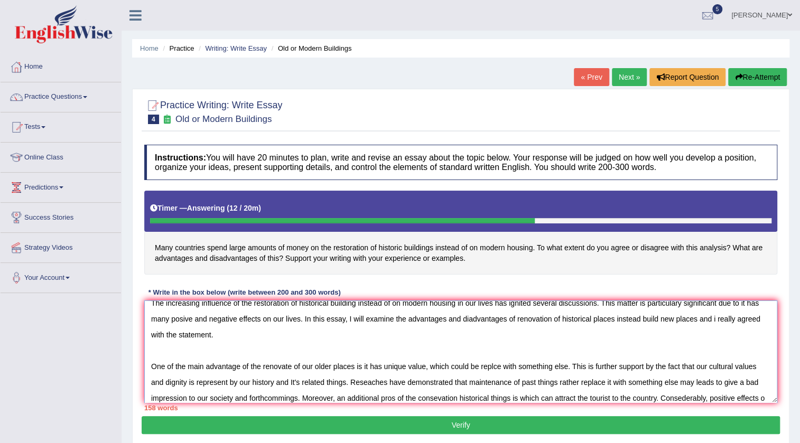
scroll to position [25, 0]
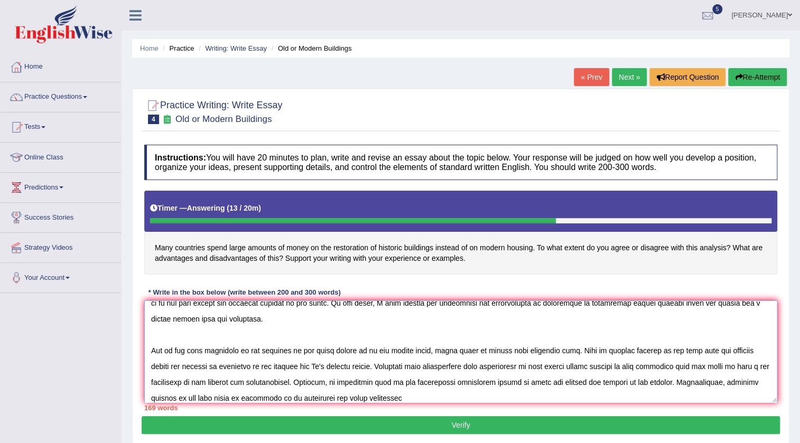
click at [349, 396] on textarea at bounding box center [460, 352] width 633 height 103
click at [343, 398] on textarea at bounding box center [460, 352] width 633 height 103
click at [380, 399] on textarea at bounding box center [460, 352] width 633 height 103
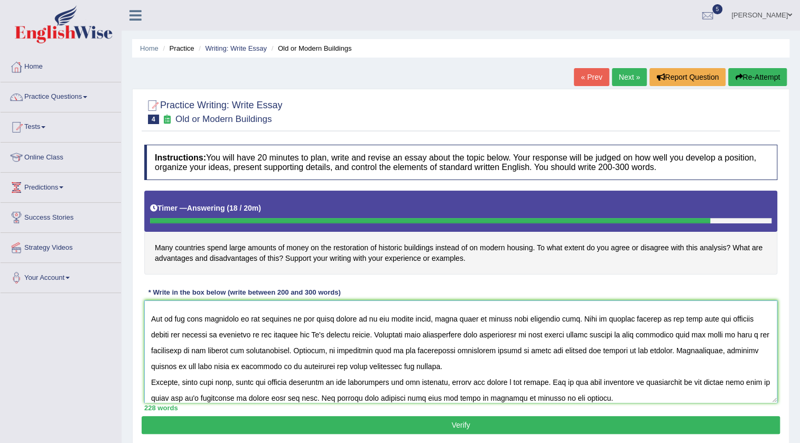
scroll to position [72, 0]
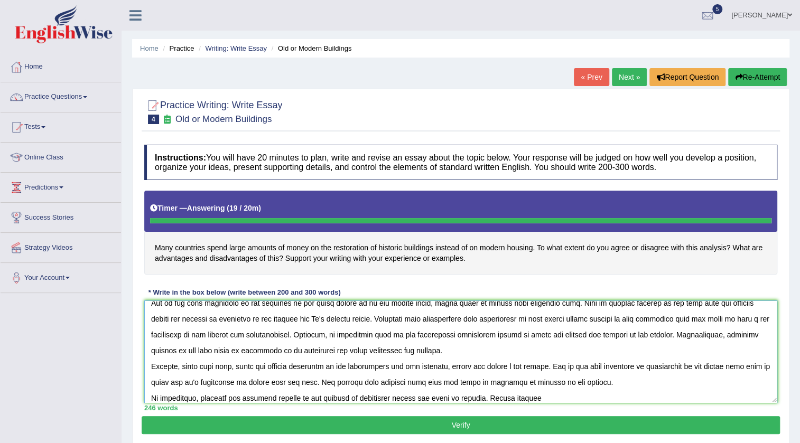
type textarea "The increasing influence of the restoration of historical building instead of o…"
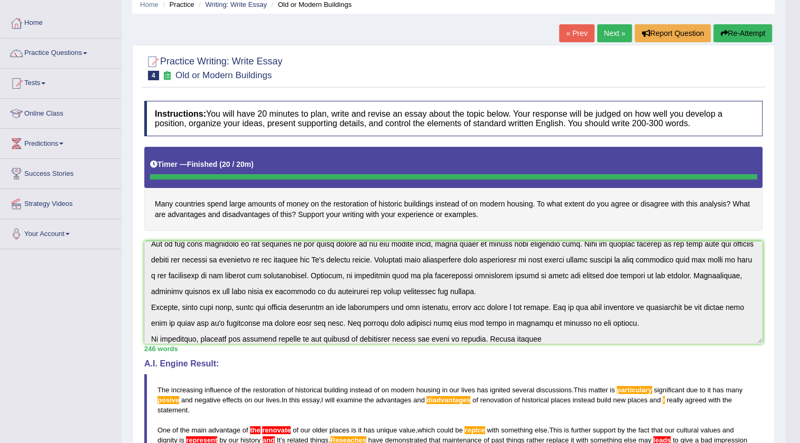
scroll to position [0, 0]
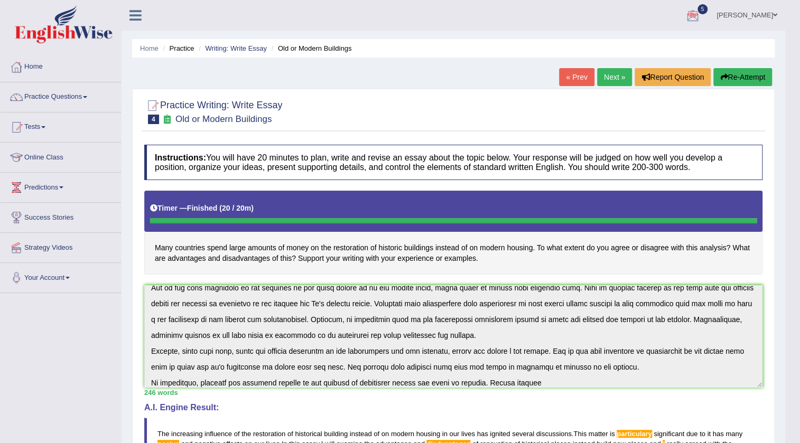
click at [612, 74] on link "Next »" at bounding box center [614, 77] width 35 height 18
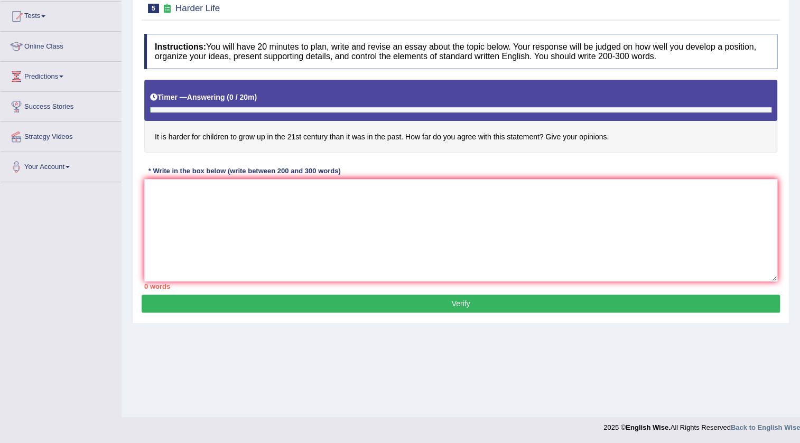
scroll to position [111, 0]
click at [174, 207] on textarea at bounding box center [460, 230] width 633 height 103
click at [312, 188] on textarea "The increasing influence of the it is really hard to grow up in the 21th century" at bounding box center [460, 230] width 633 height 103
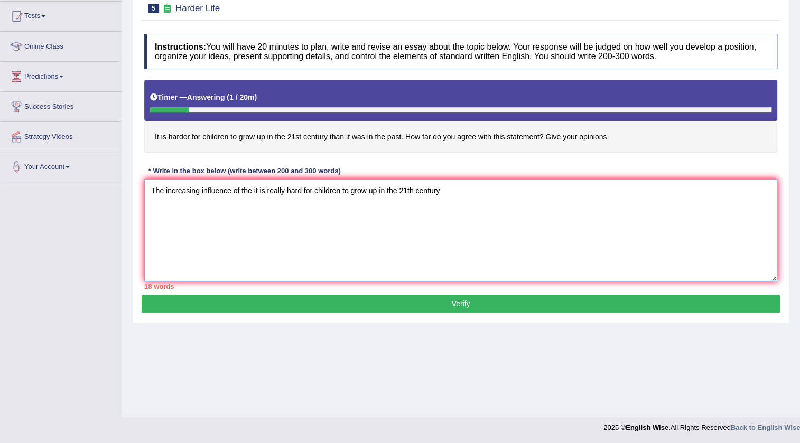
click at [450, 191] on textarea "The increasing influence of the it is really hard for children to grow up in th…" at bounding box center [460, 230] width 633 height 103
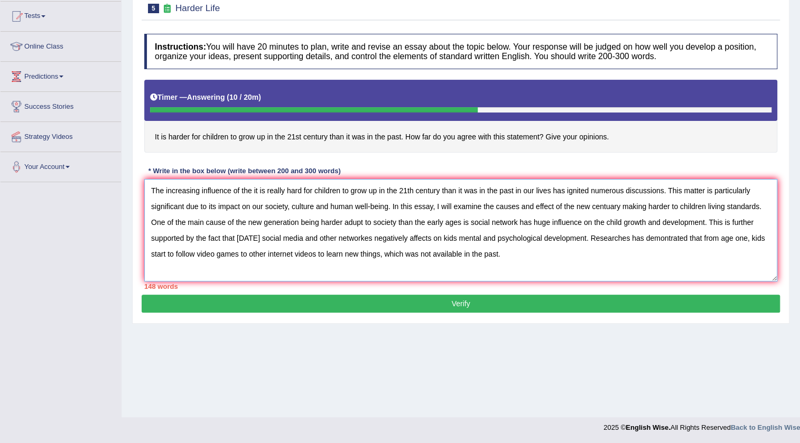
click at [506, 258] on textarea "The increasing influence of the it is really hard for children to grow up in th…" at bounding box center [460, 230] width 633 height 103
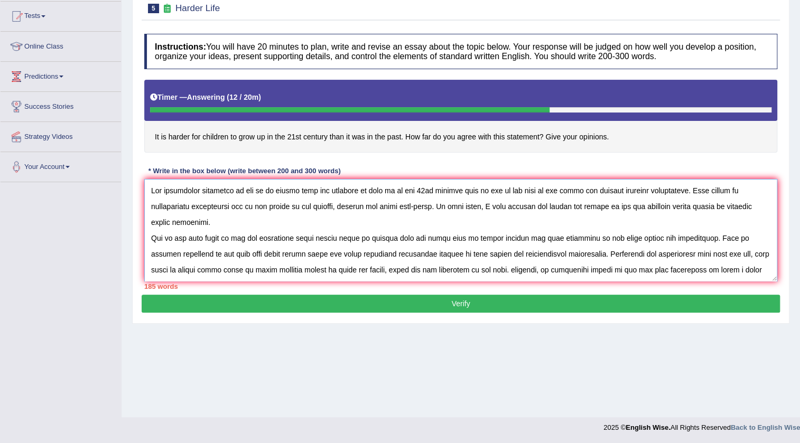
click at [544, 269] on textarea at bounding box center [460, 230] width 633 height 103
click at [608, 269] on textarea at bounding box center [460, 230] width 633 height 103
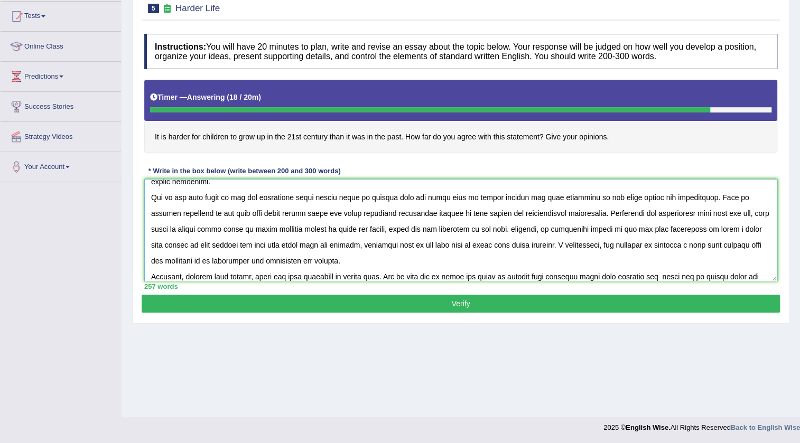
scroll to position [57, 0]
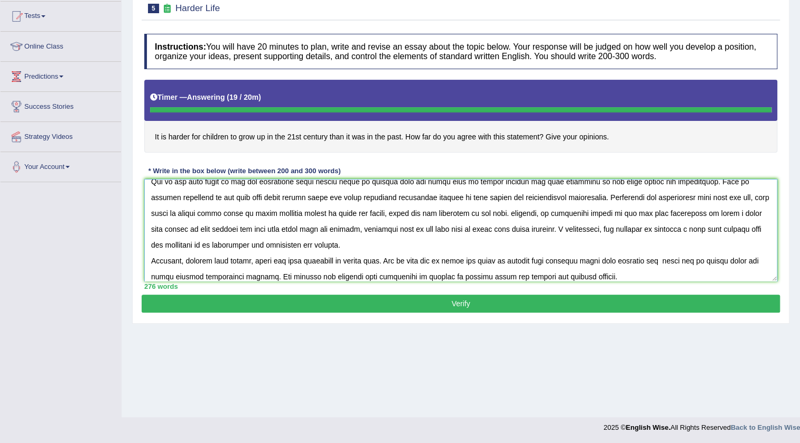
type textarea "The increasing influence of the it is really hard for children to grow up in th…"
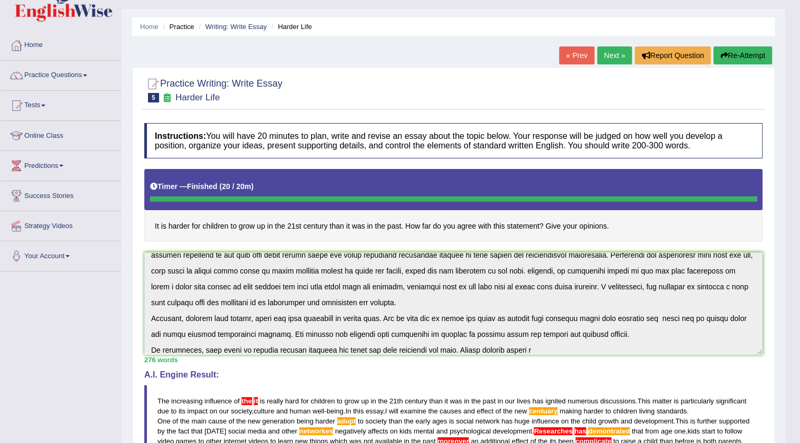
scroll to position [0, 0]
